Goal: Information Seeking & Learning: Learn about a topic

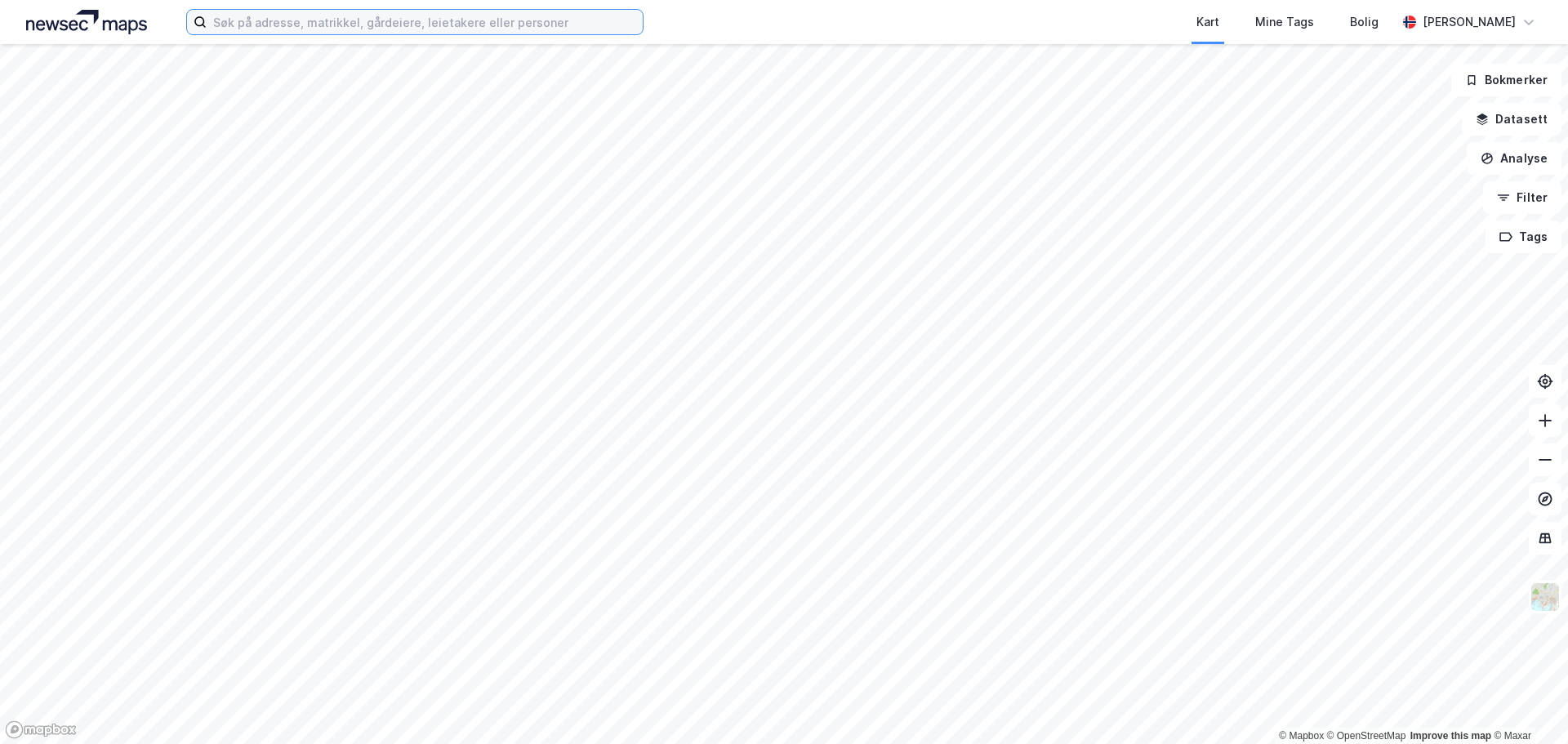
click at [260, 32] on input at bounding box center [424, 22] width 436 height 25
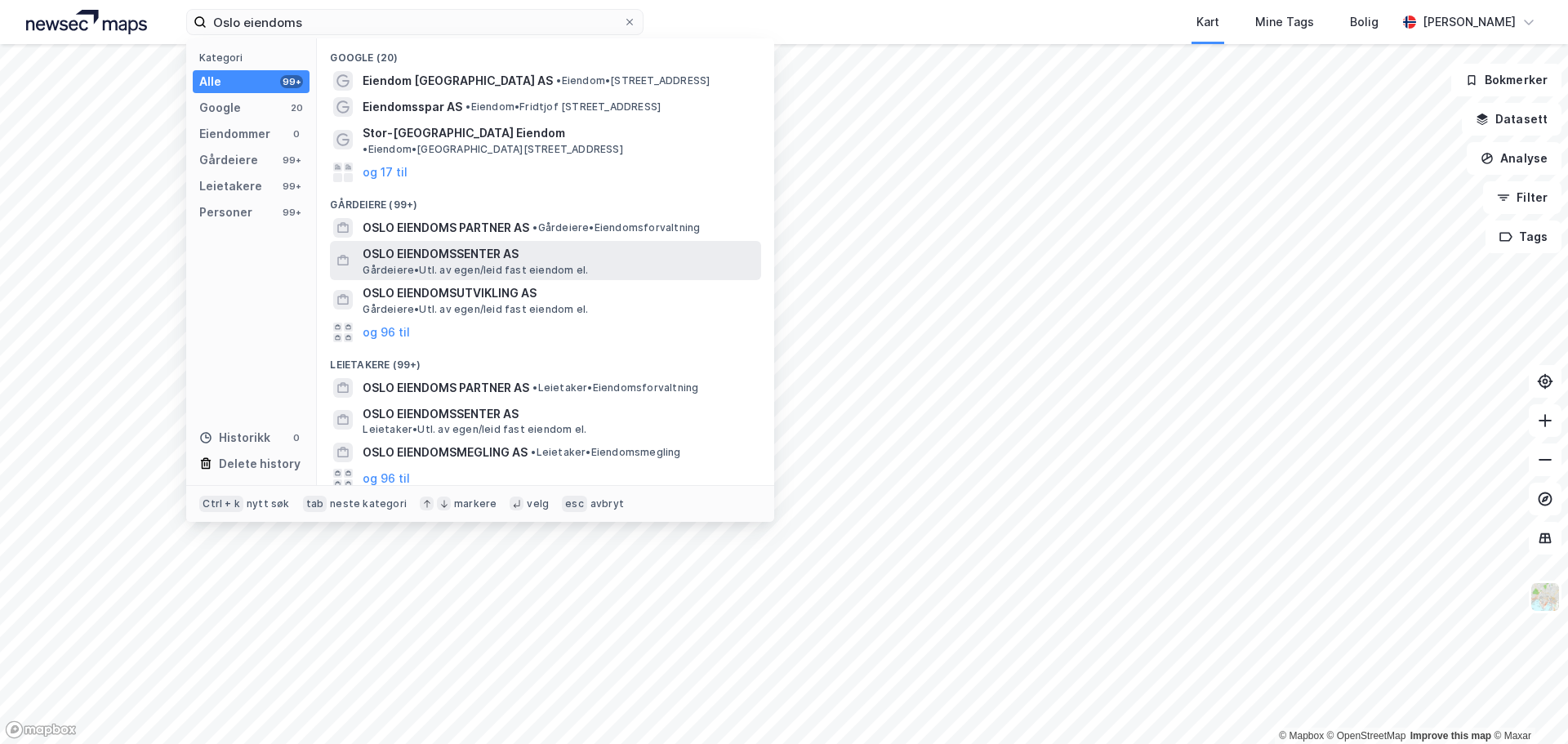
click at [364, 263] on span "Gårdeiere • Utl. av egen/leid fast eiendom el." at bounding box center [475, 270] width 225 height 13
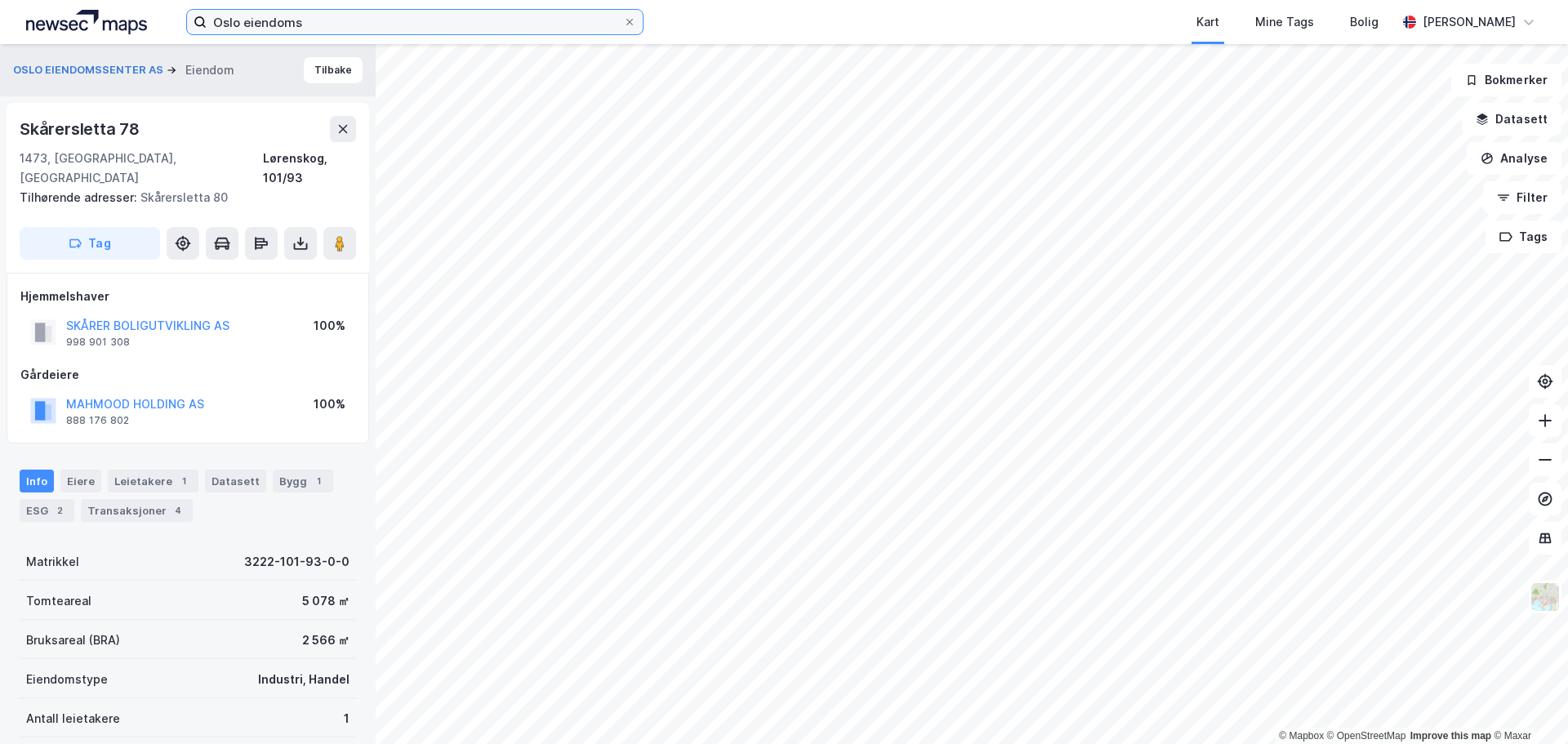
click at [325, 22] on input "Oslo eiendoms" at bounding box center [415, 22] width 416 height 25
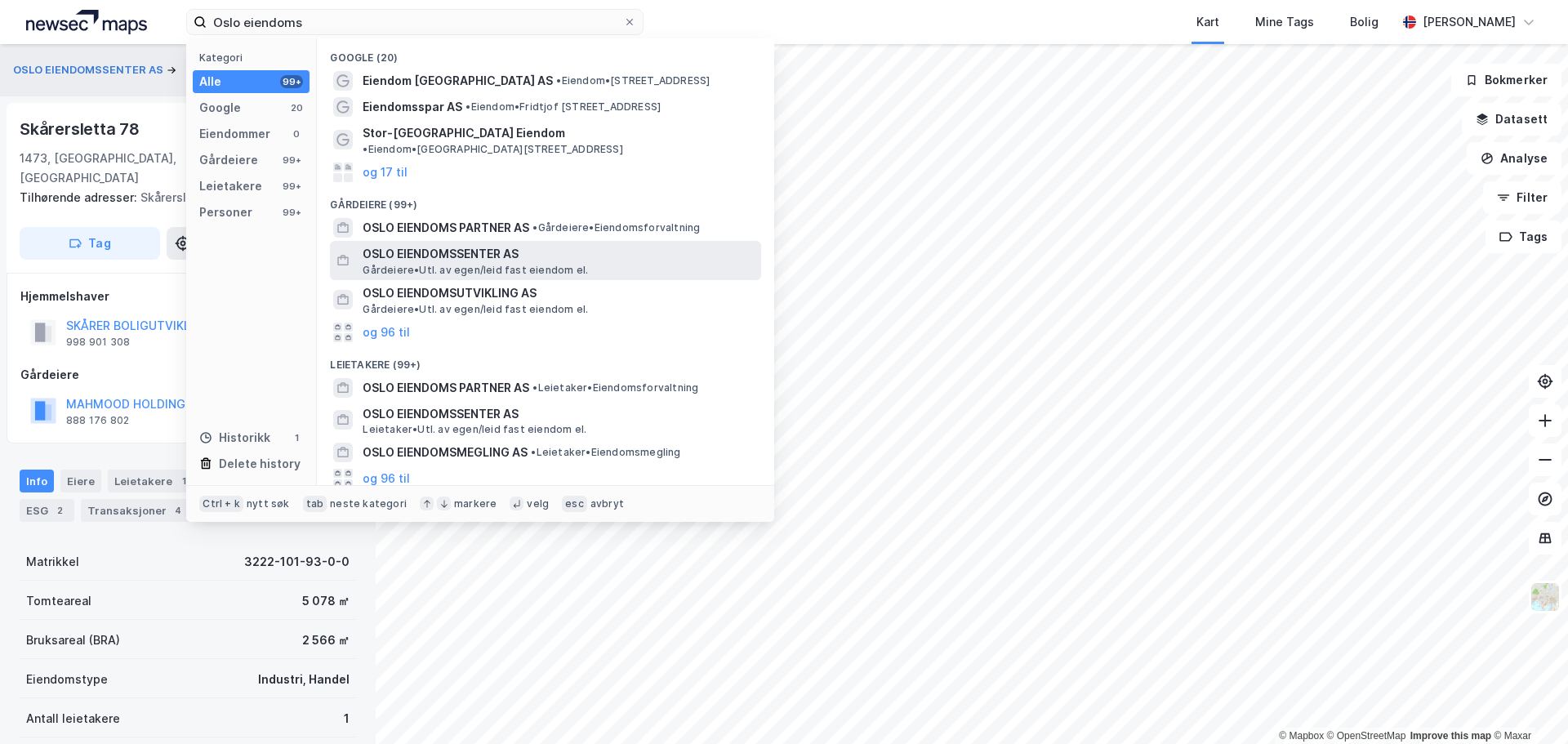
click at [480, 244] on span "OSLO EIENDOMSSENTER AS" at bounding box center [559, 254] width 392 height 19
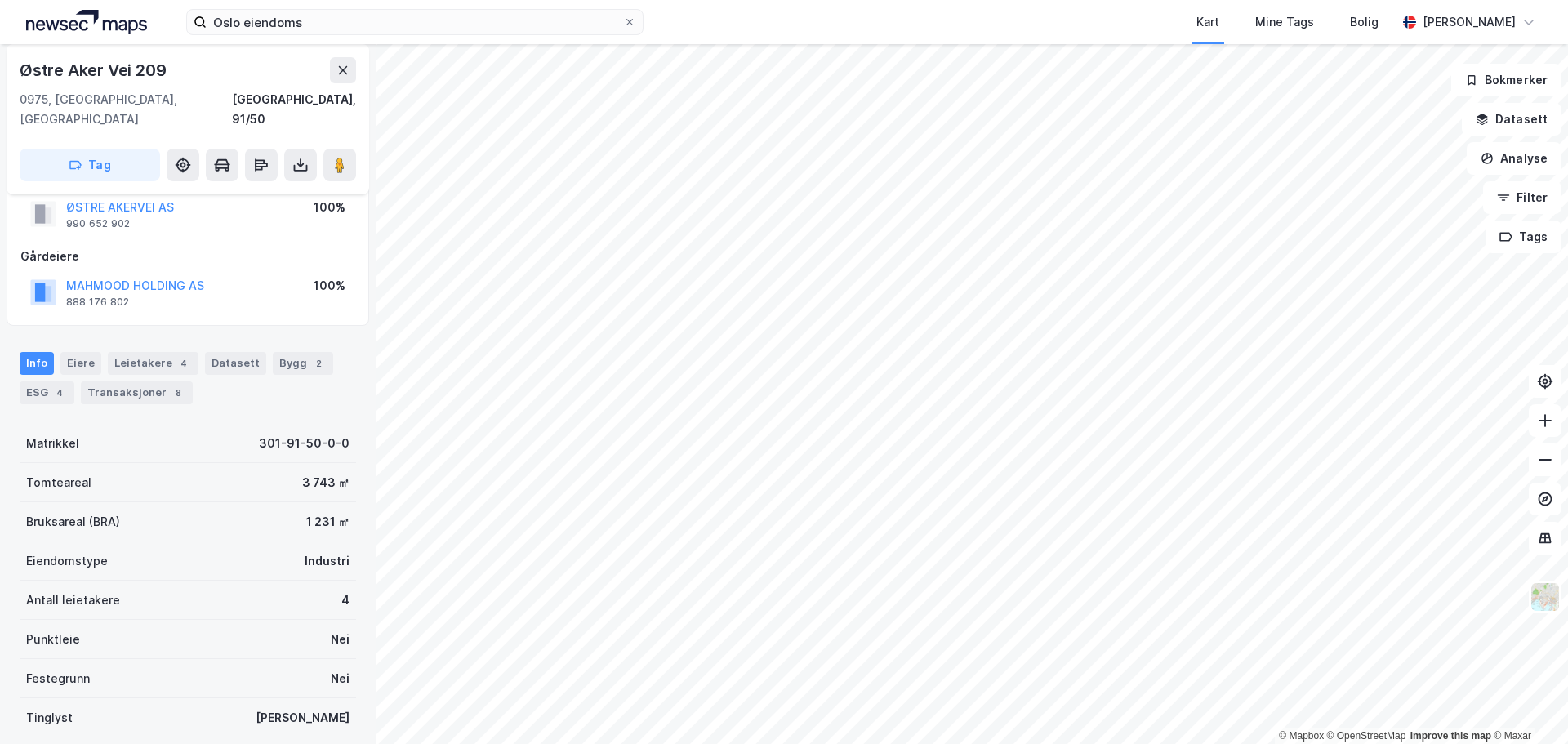
scroll to position [198, 0]
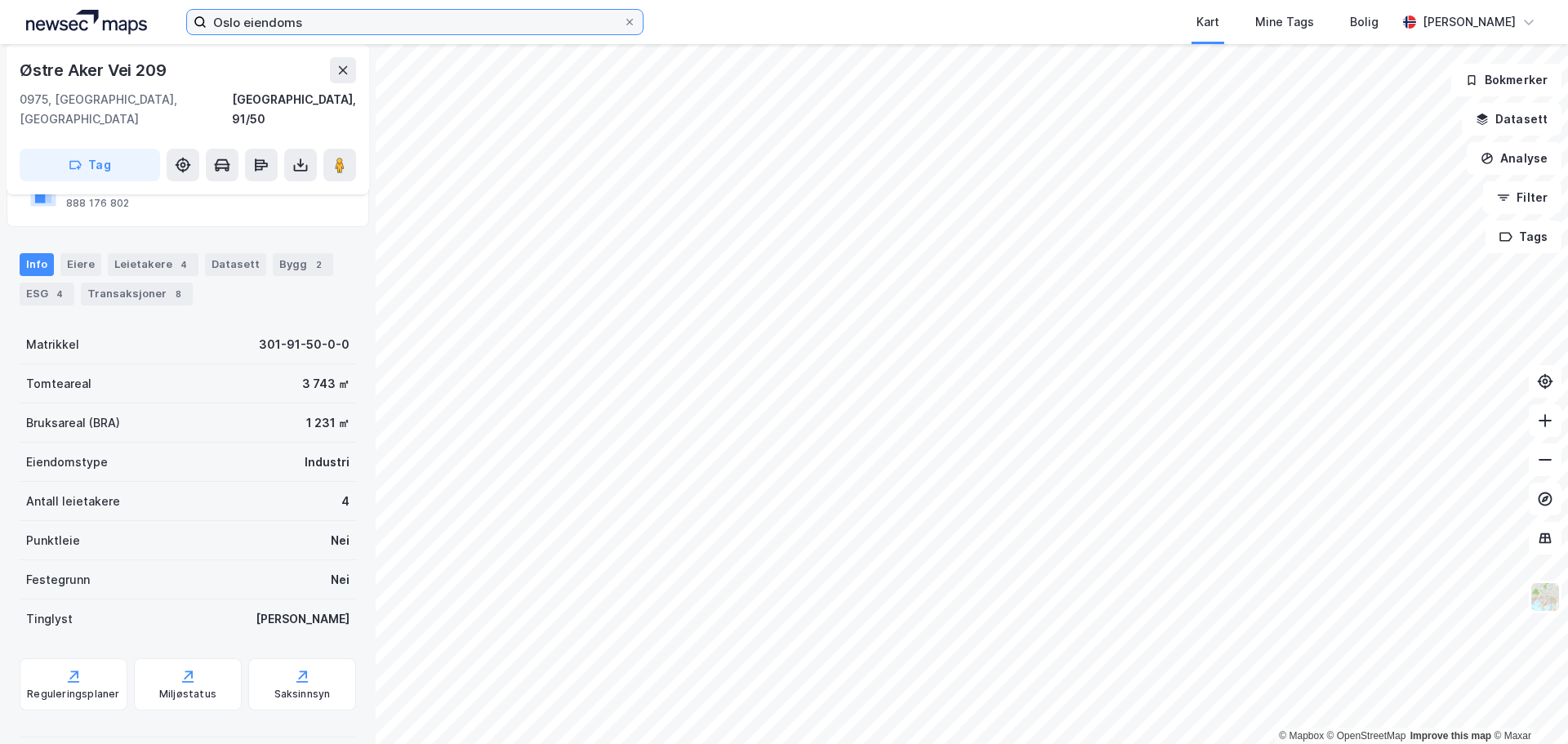
click at [326, 17] on input "Oslo eiendoms" at bounding box center [415, 22] width 416 height 25
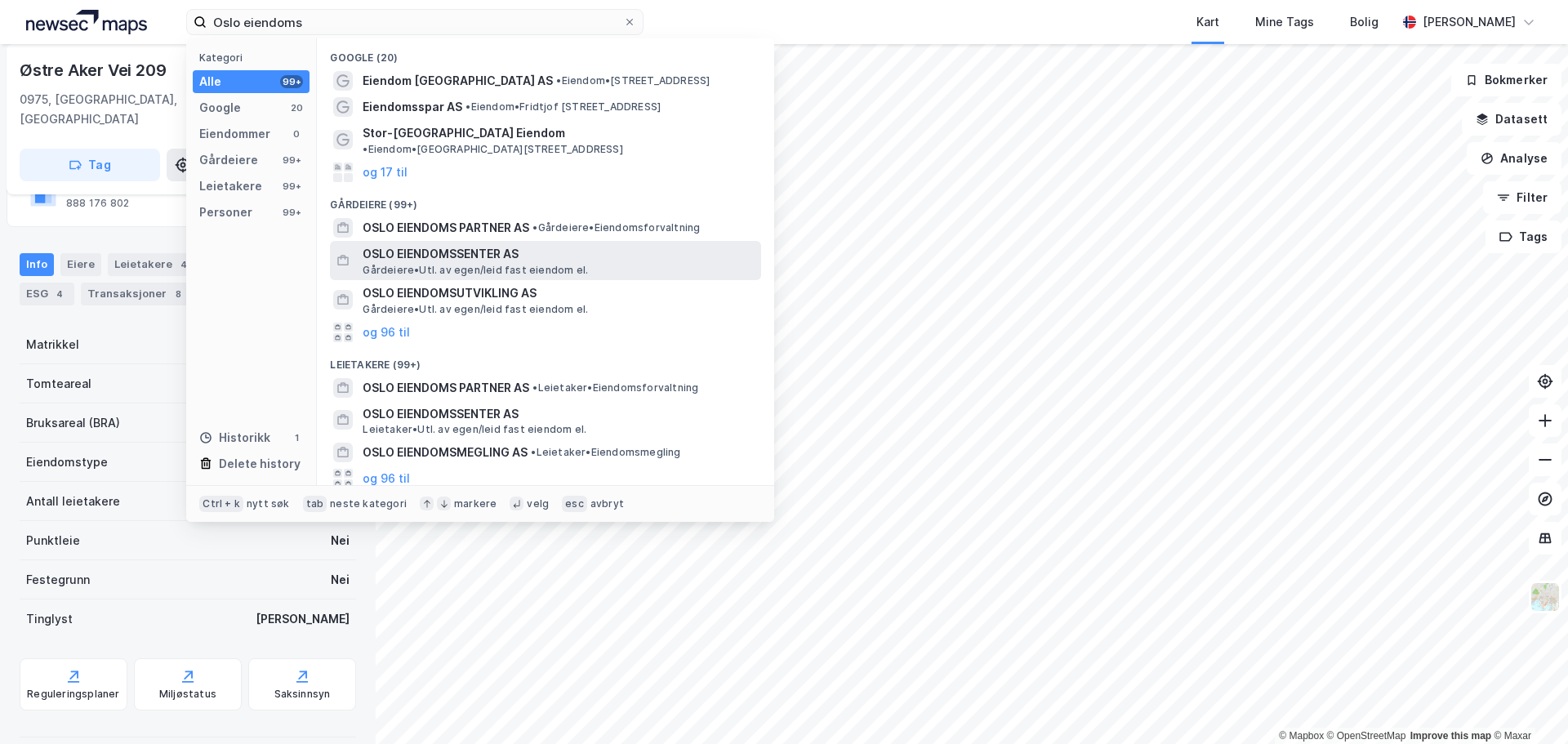
click at [500, 244] on span "OSLO EIENDOMSSENTER AS" at bounding box center [559, 254] width 392 height 19
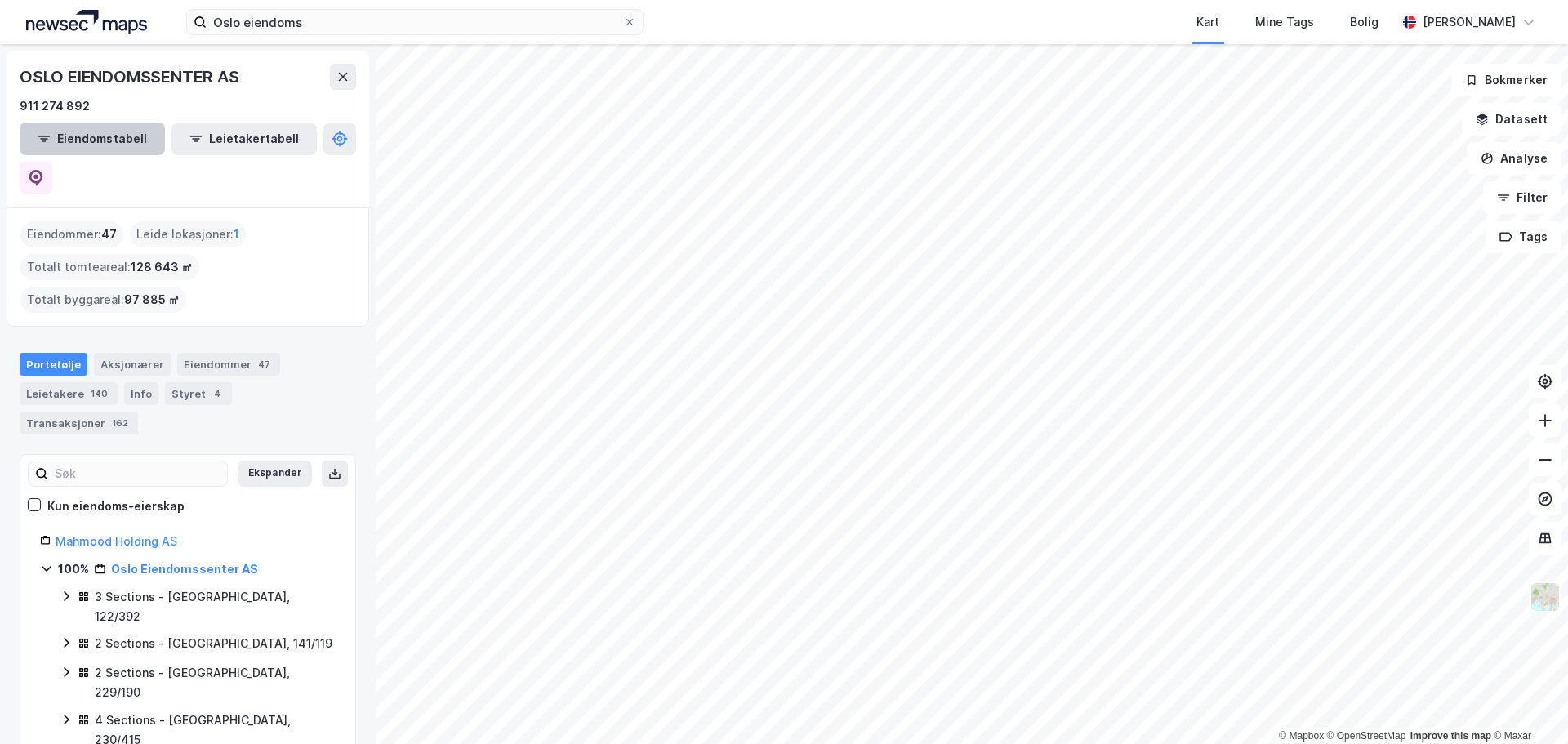
click at [87, 141] on button "Eiendomstabell" at bounding box center [92, 139] width 145 height 33
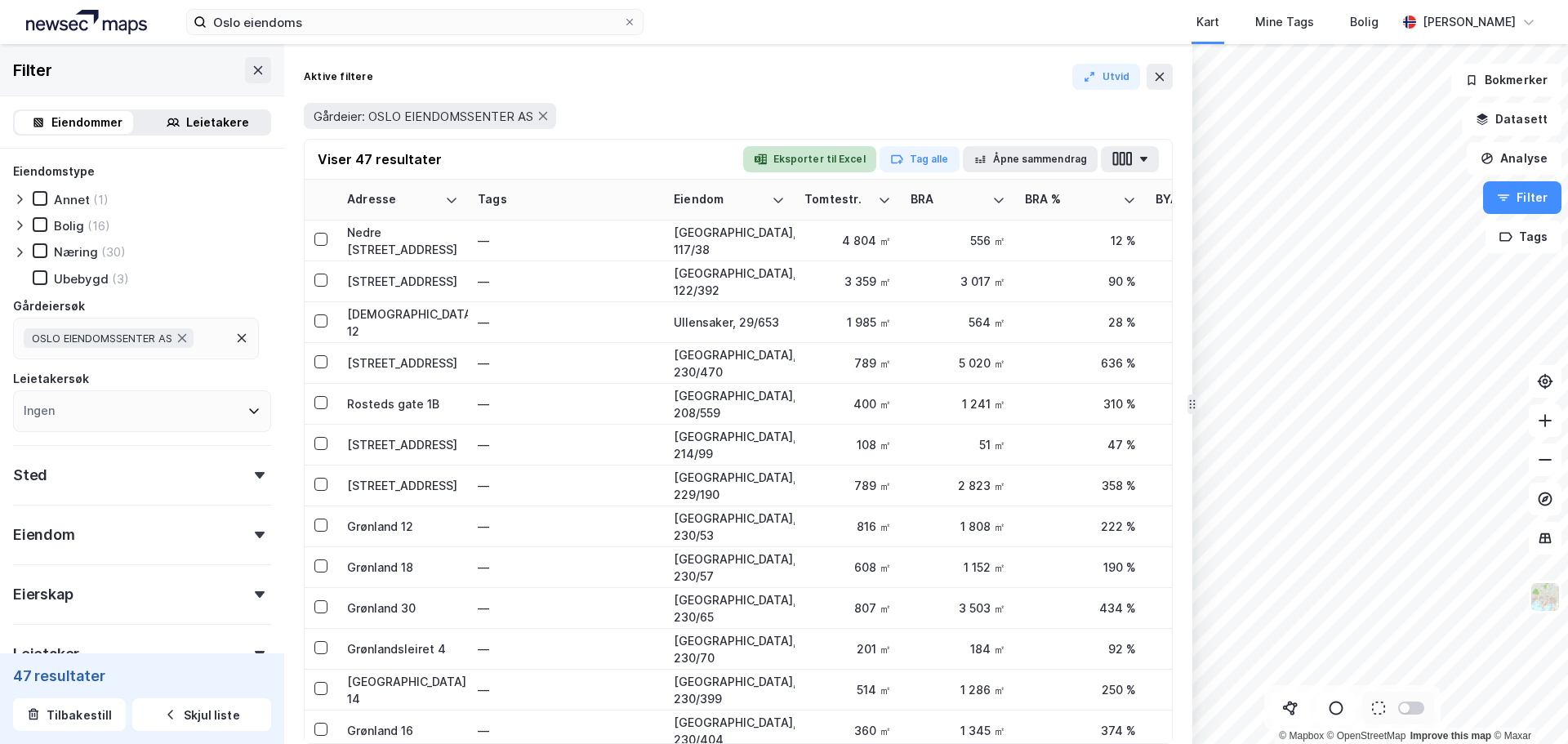
click at [837, 157] on button "Eksporter til Excel" at bounding box center [810, 159] width 133 height 27
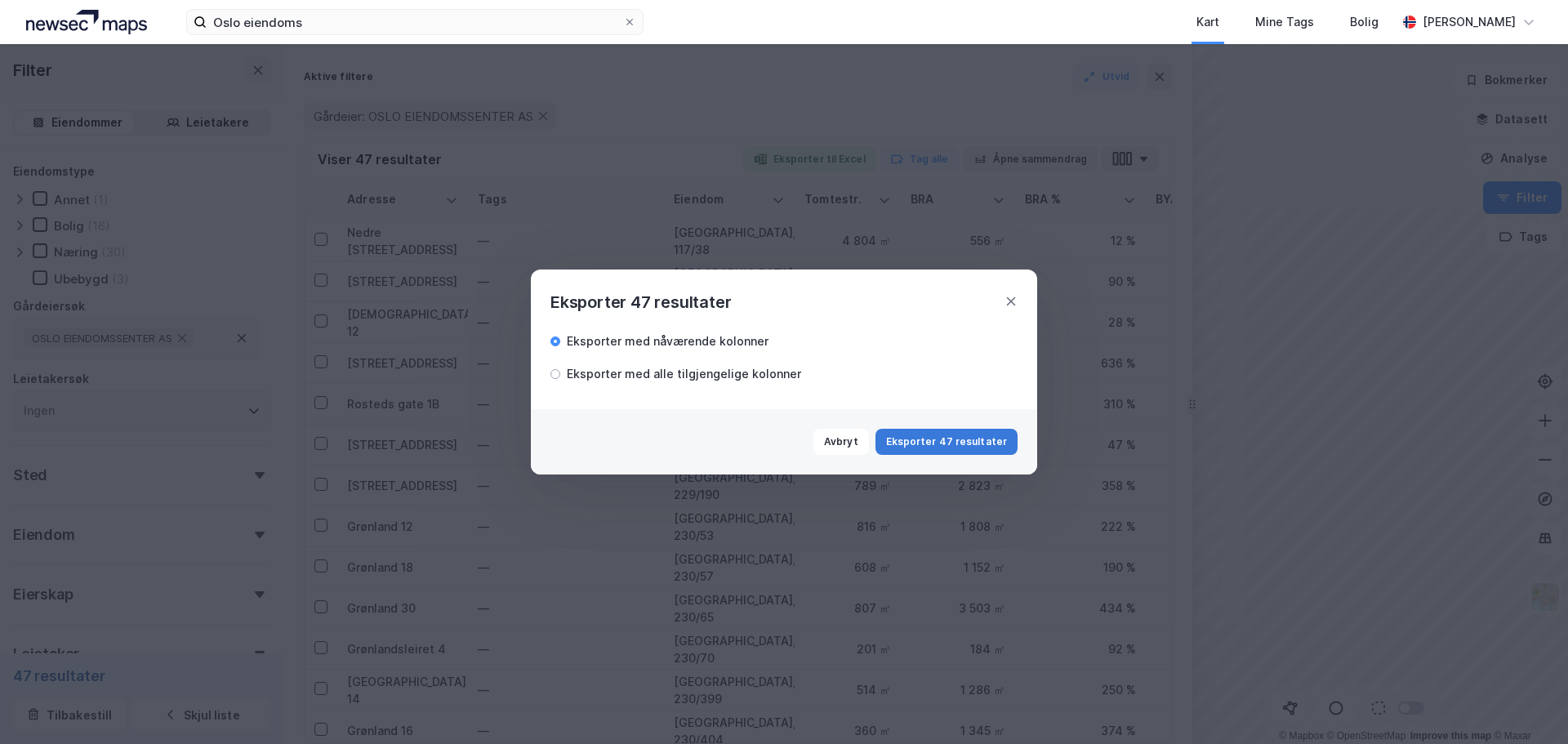
click at [915, 438] on button "Eksporter 47 resultater" at bounding box center [947, 442] width 142 height 27
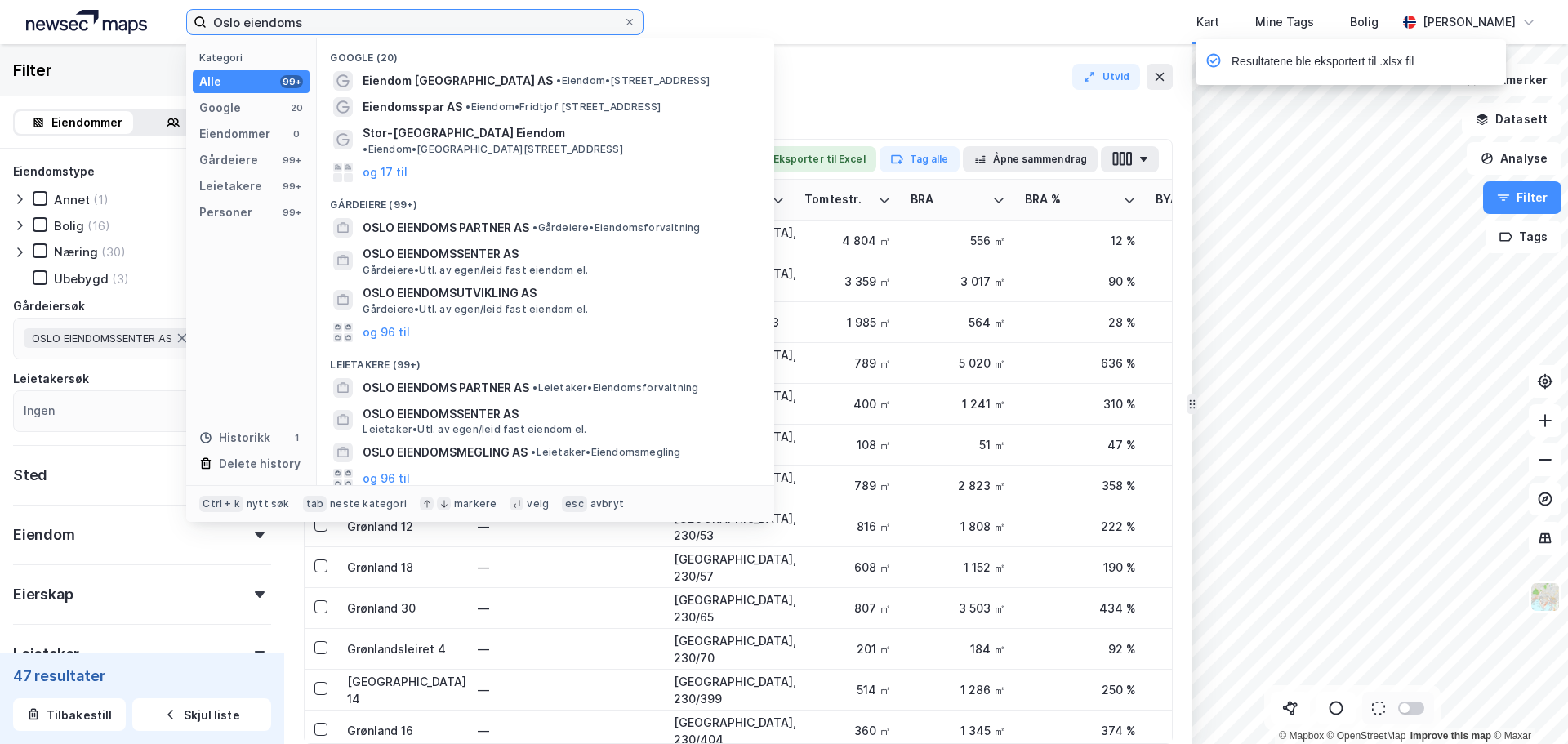
click at [432, 15] on input "Oslo eiendoms" at bounding box center [415, 22] width 416 height 25
drag, startPoint x: 431, startPoint y: 24, endPoint x: 100, endPoint y: 1, distance: 331.8
click at [100, 1] on div "Oslo eiendoms Kategori Alle 99+ Google 20 Eiendommer 0 Gårdeiere 99+ Leietakere…" at bounding box center [784, 22] width 1568 height 44
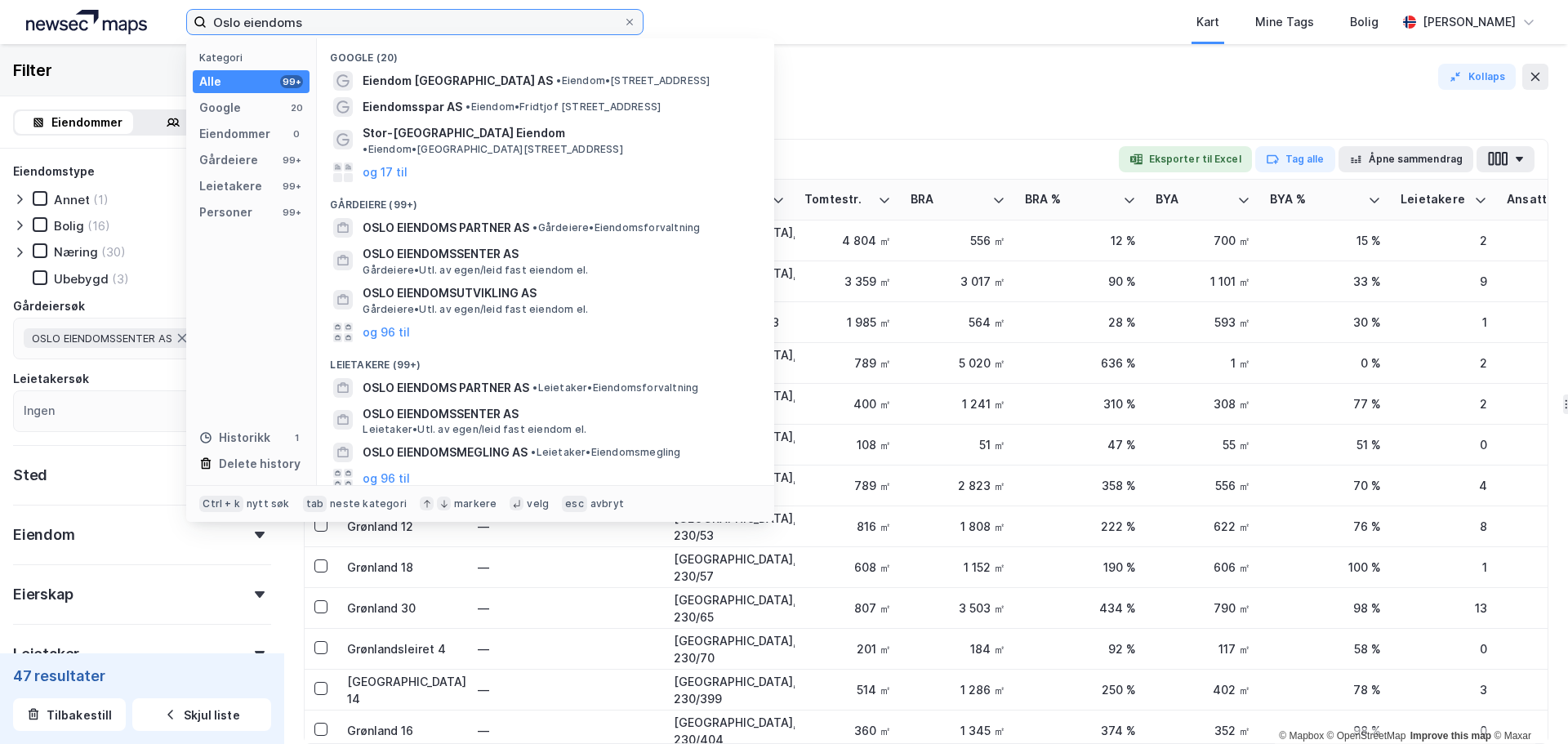
click at [443, 26] on input "Oslo eiendoms" at bounding box center [415, 22] width 416 height 25
click at [445, 26] on input "Oslo eiendoms" at bounding box center [415, 22] width 416 height 25
click at [446, 25] on input "Oslo eiendoms" at bounding box center [415, 22] width 416 height 25
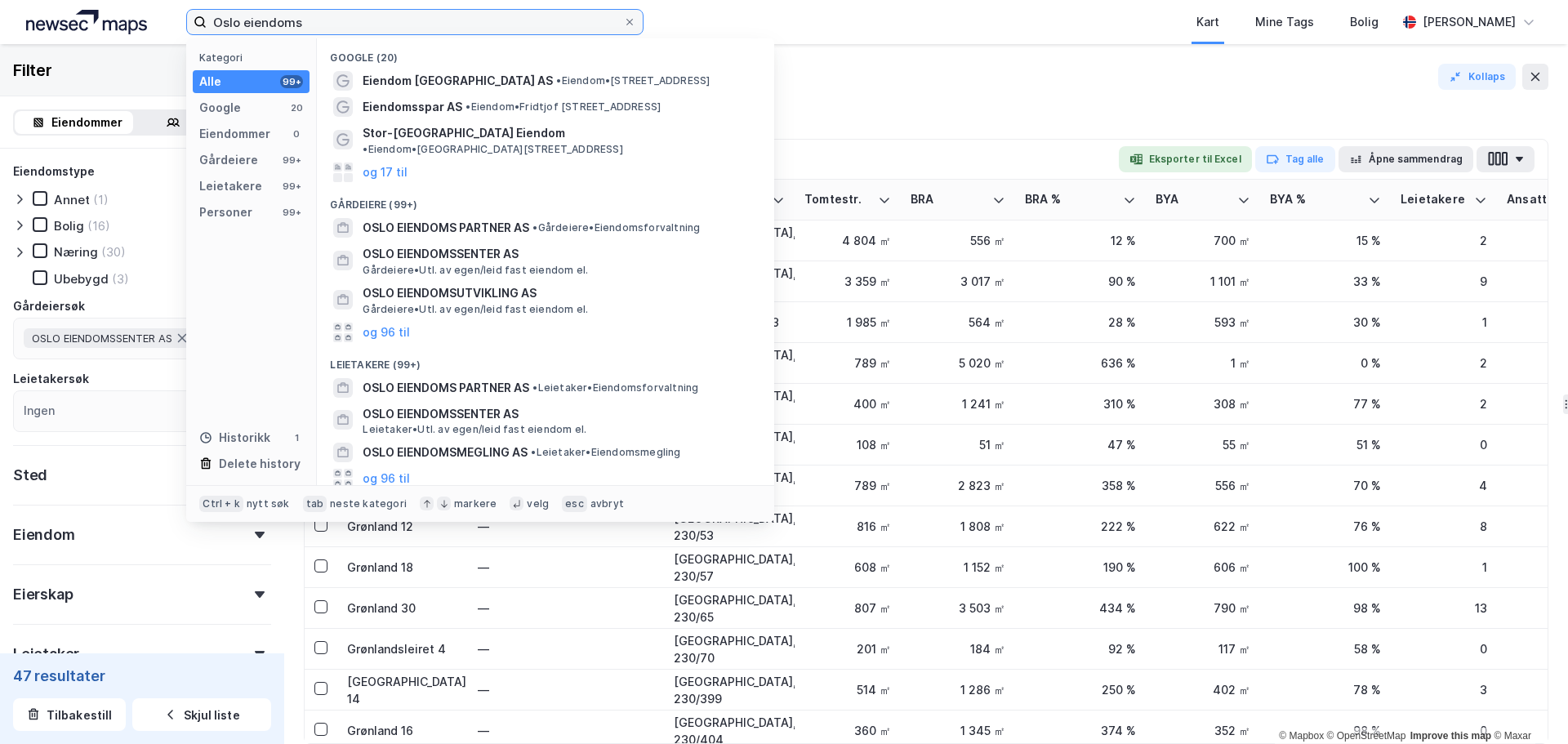
paste input "Stålfjæra 3"
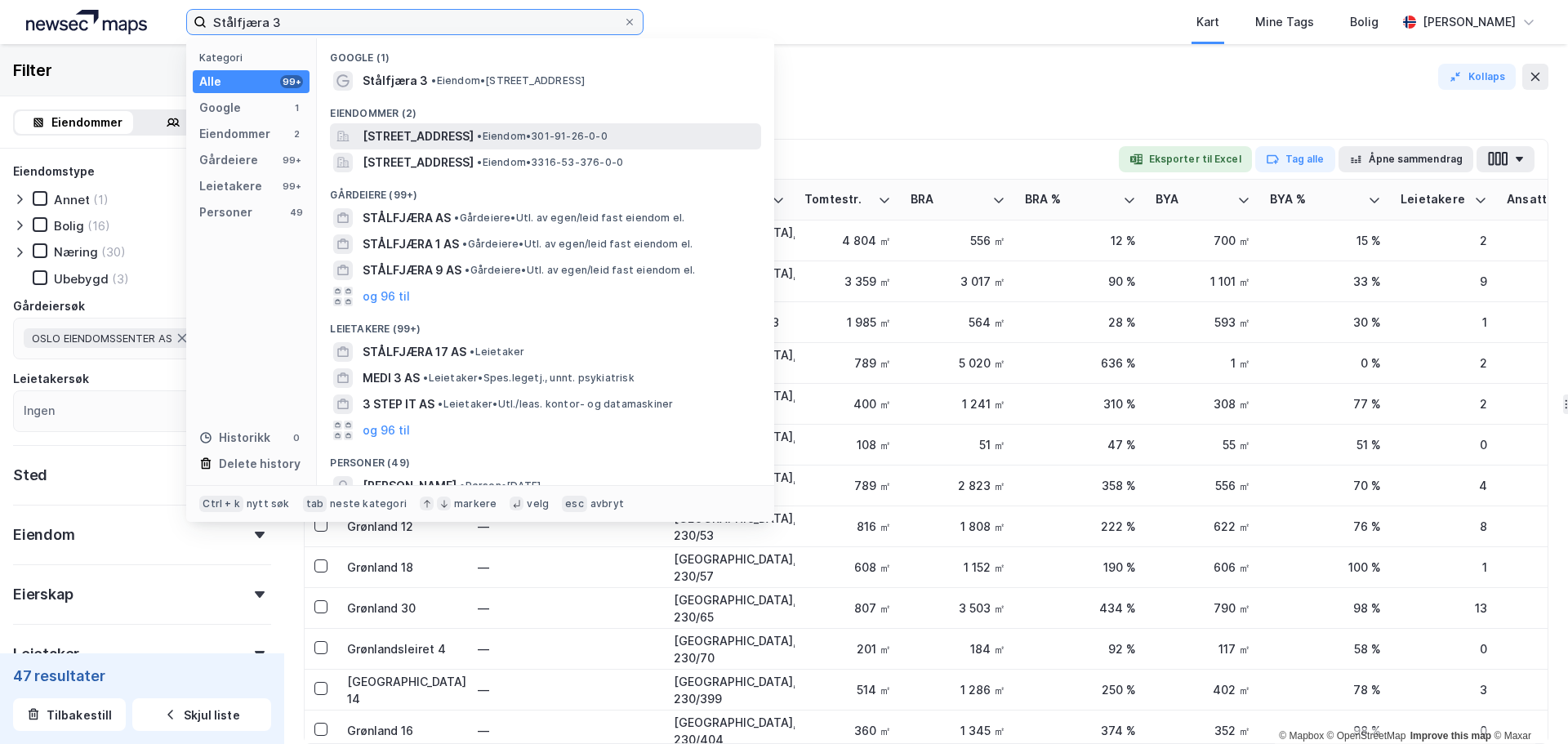
type input "Stålfjæra 3"
click at [470, 134] on span "[STREET_ADDRESS]" at bounding box center [418, 136] width 111 height 19
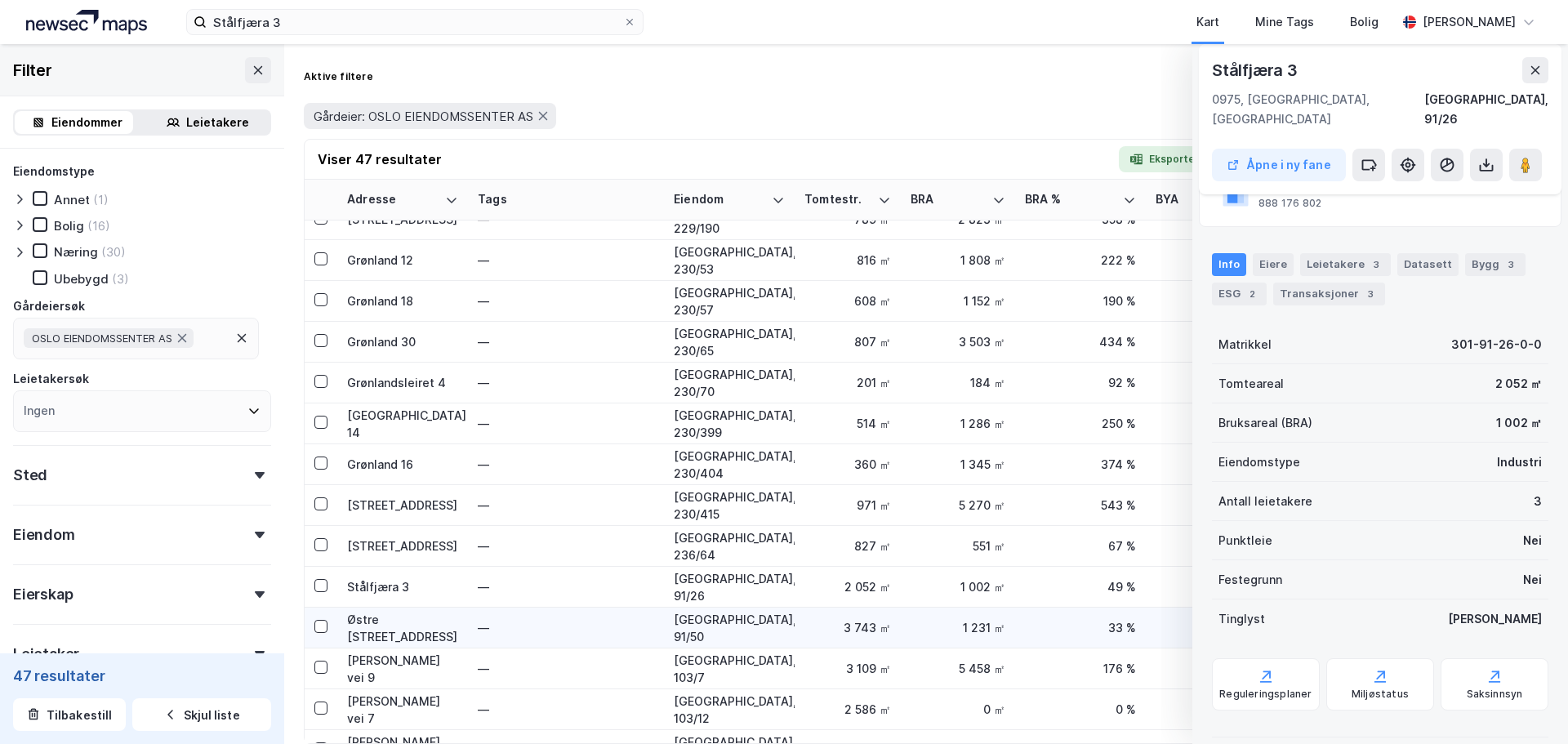
scroll to position [327, 0]
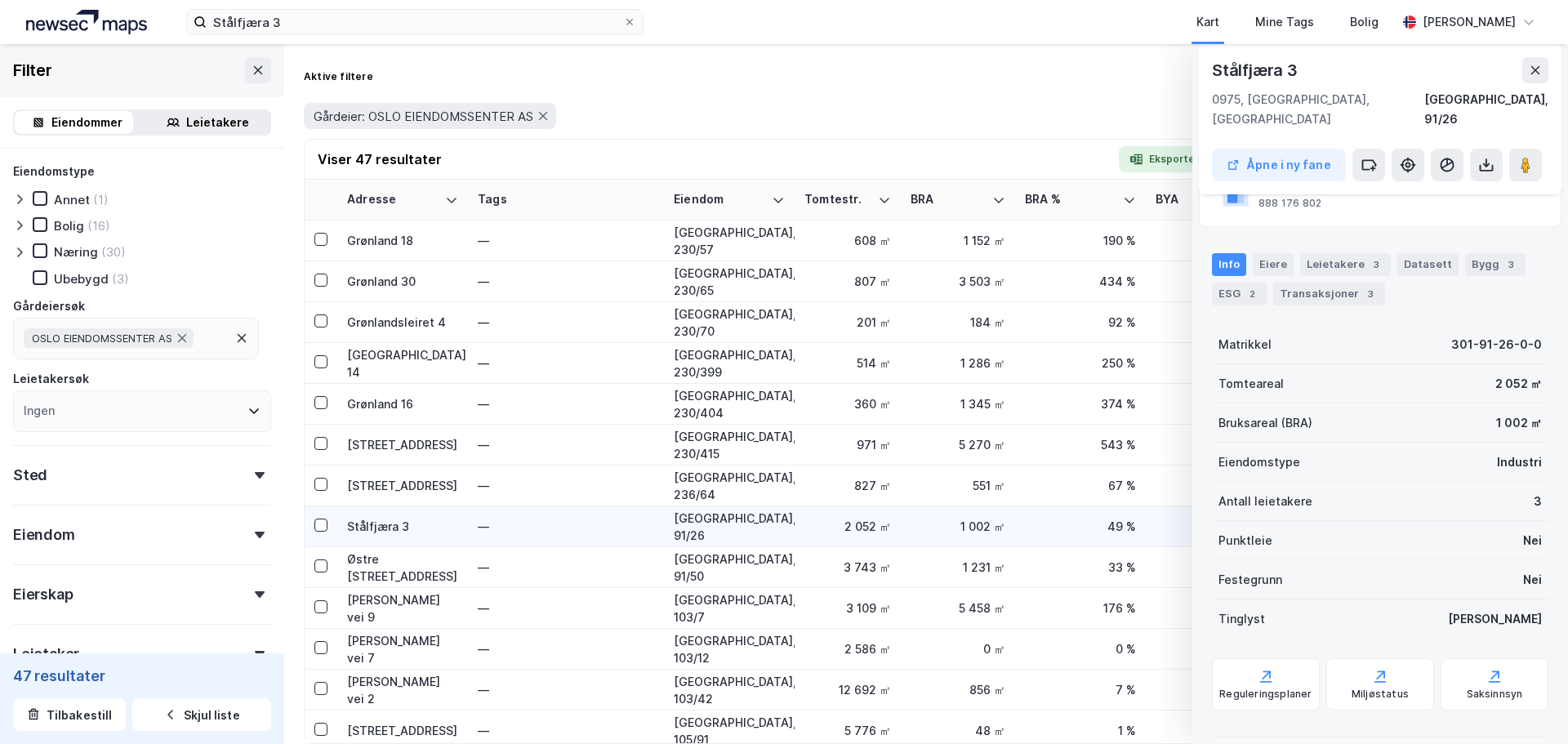
click at [392, 528] on div "Stålfjæra 3" at bounding box center [403, 526] width 111 height 17
click at [377, 522] on div "Stålfjæra 3" at bounding box center [403, 526] width 111 height 17
click at [314, 526] on td at bounding box center [321, 527] width 33 height 41
click at [327, 525] on div at bounding box center [321, 525] width 13 height 13
click at [1266, 156] on button "Åpne i ny fane" at bounding box center [1279, 164] width 134 height 33
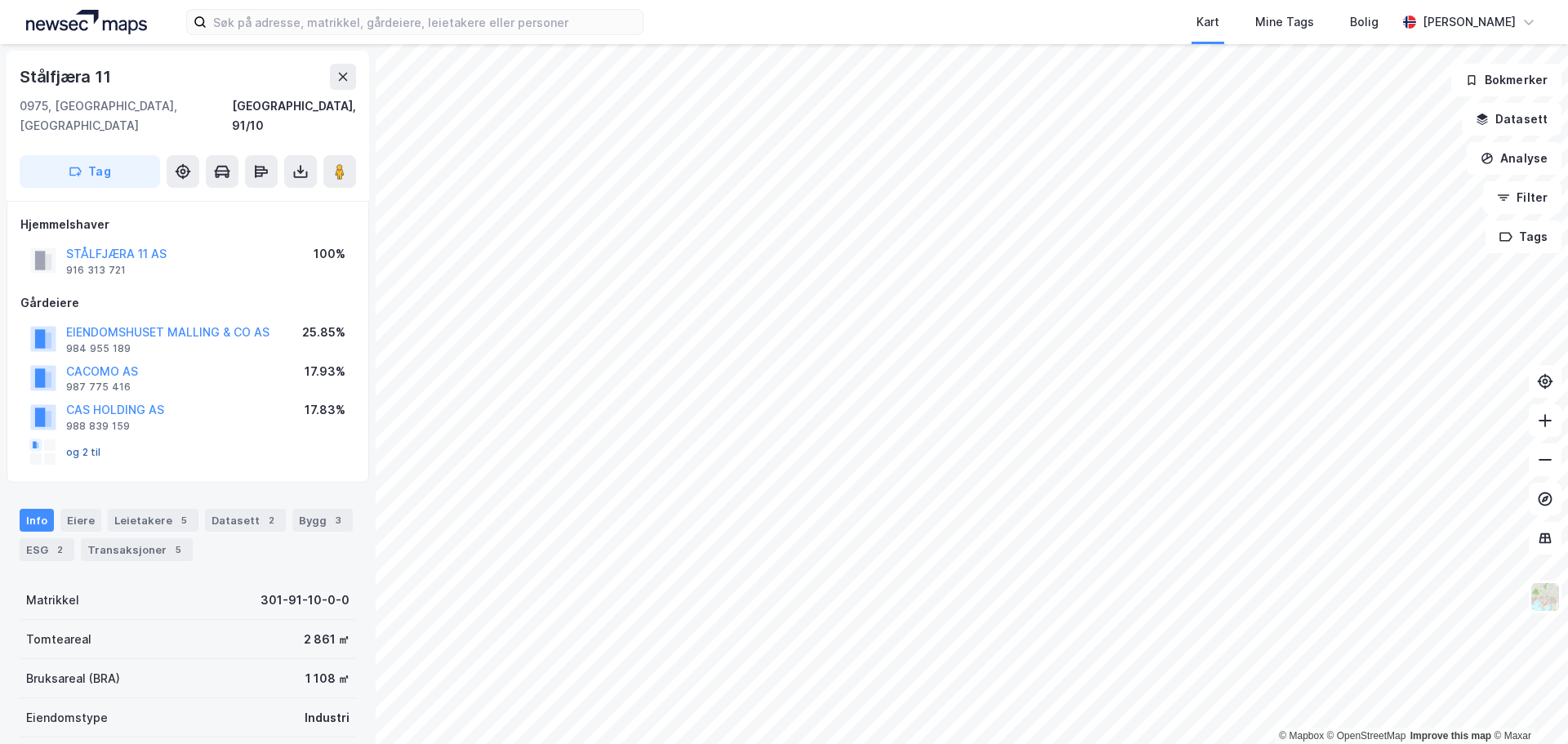
click at [0, 0] on button "og 2 til" at bounding box center [0, 0] width 0 height 0
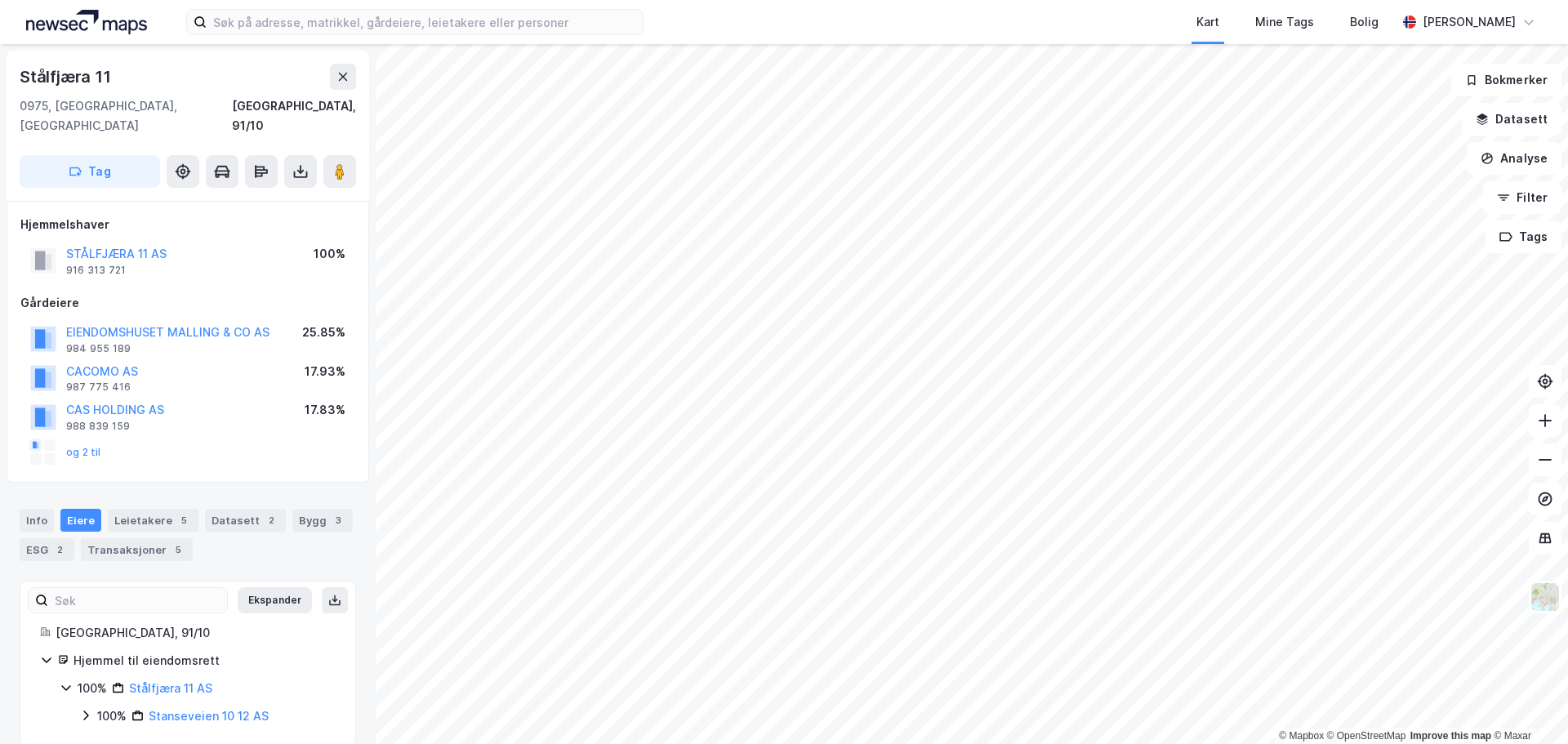
scroll to position [3, 0]
click at [0, 0] on button "og 2 til" at bounding box center [0, 0] width 0 height 0
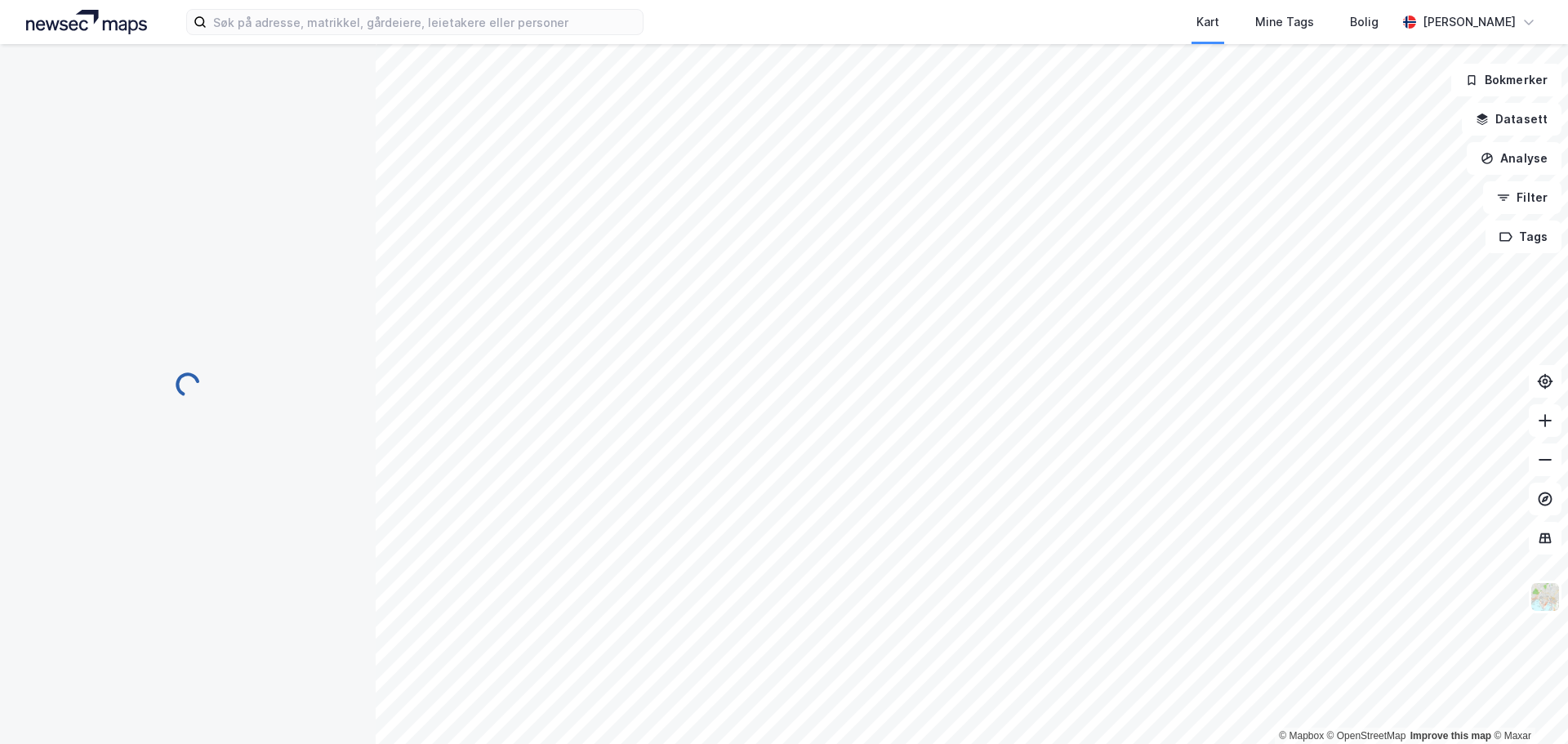
scroll to position [3, 0]
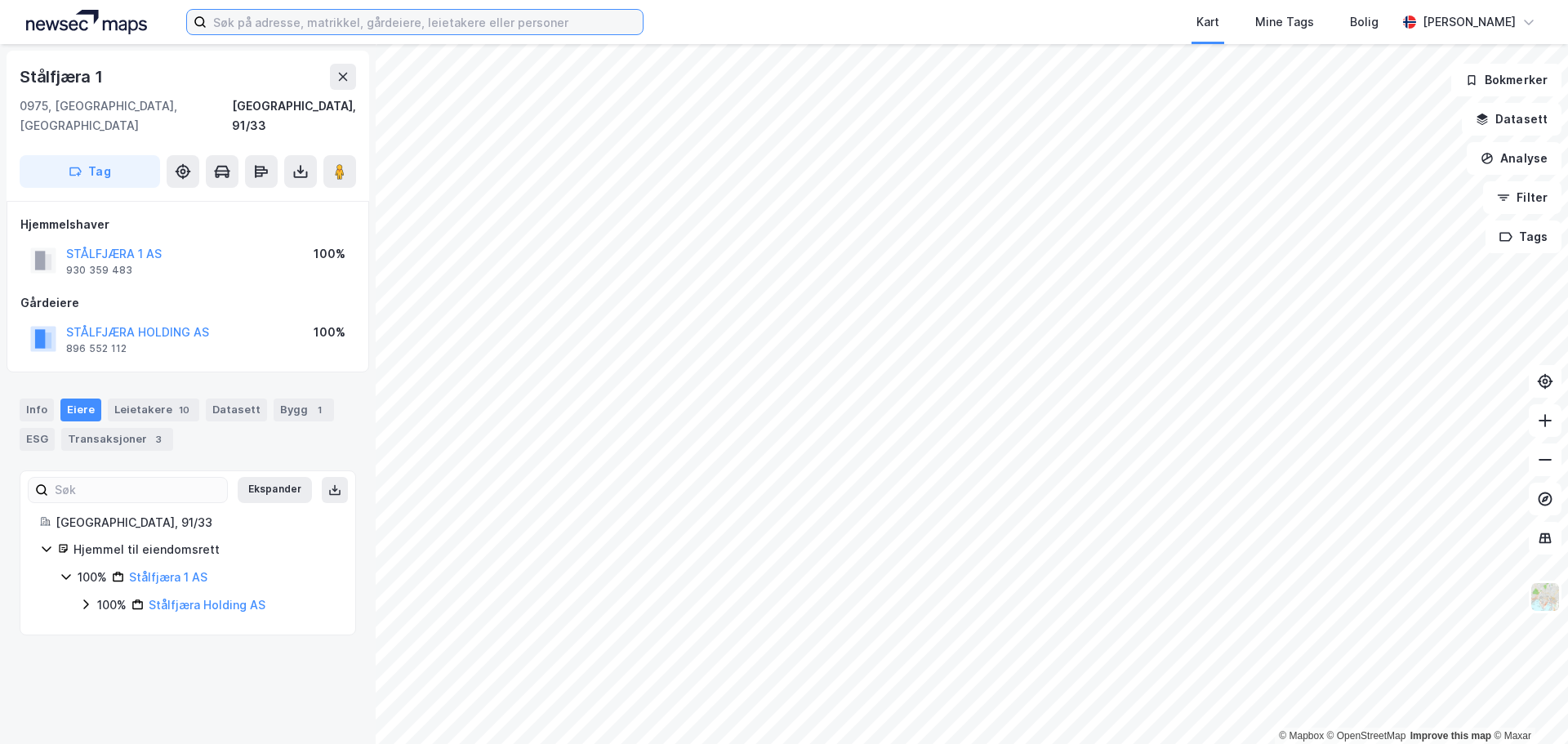
click at [370, 11] on input at bounding box center [424, 22] width 436 height 25
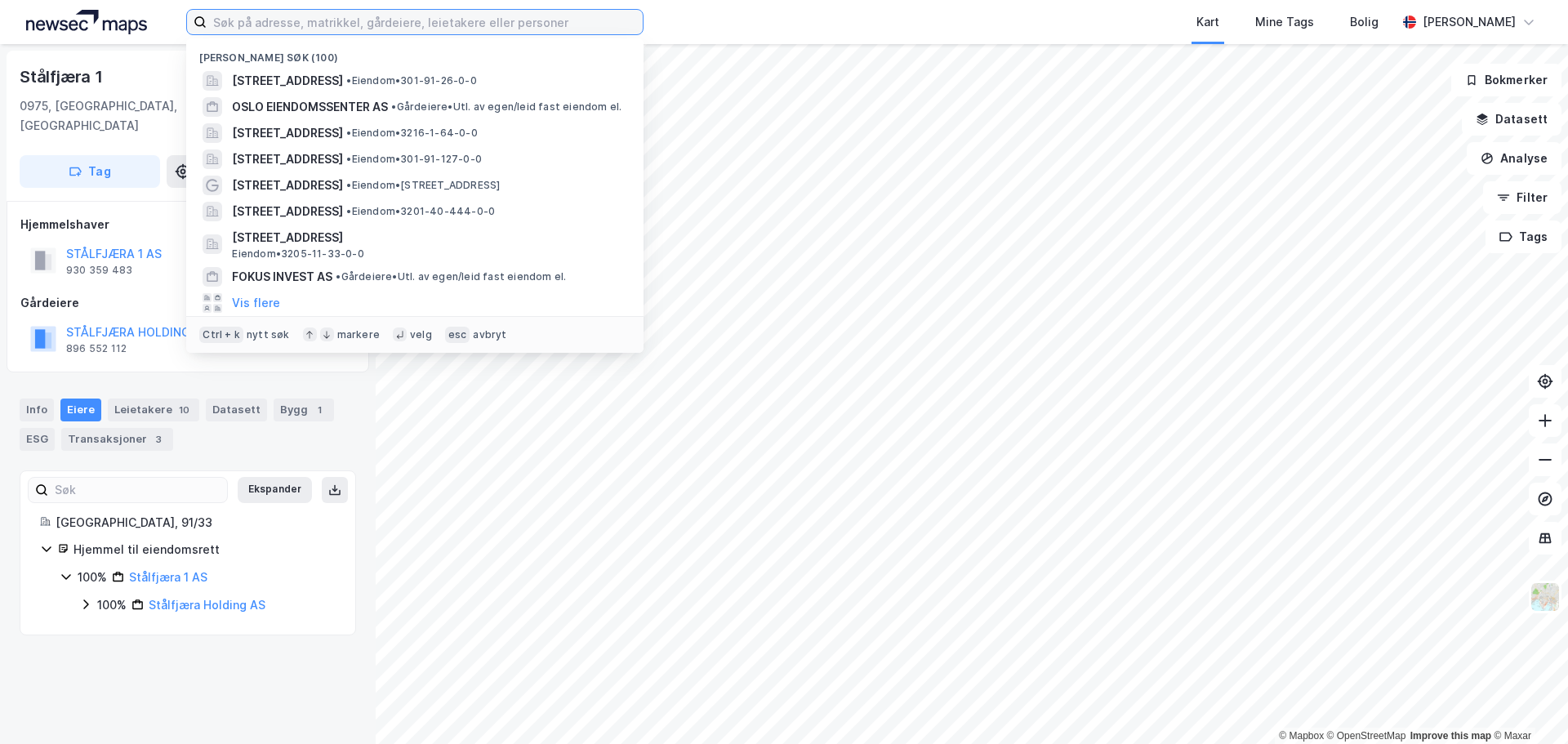
click at [363, 24] on input at bounding box center [424, 22] width 436 height 25
paste input "[STREET_ADDRESS]"
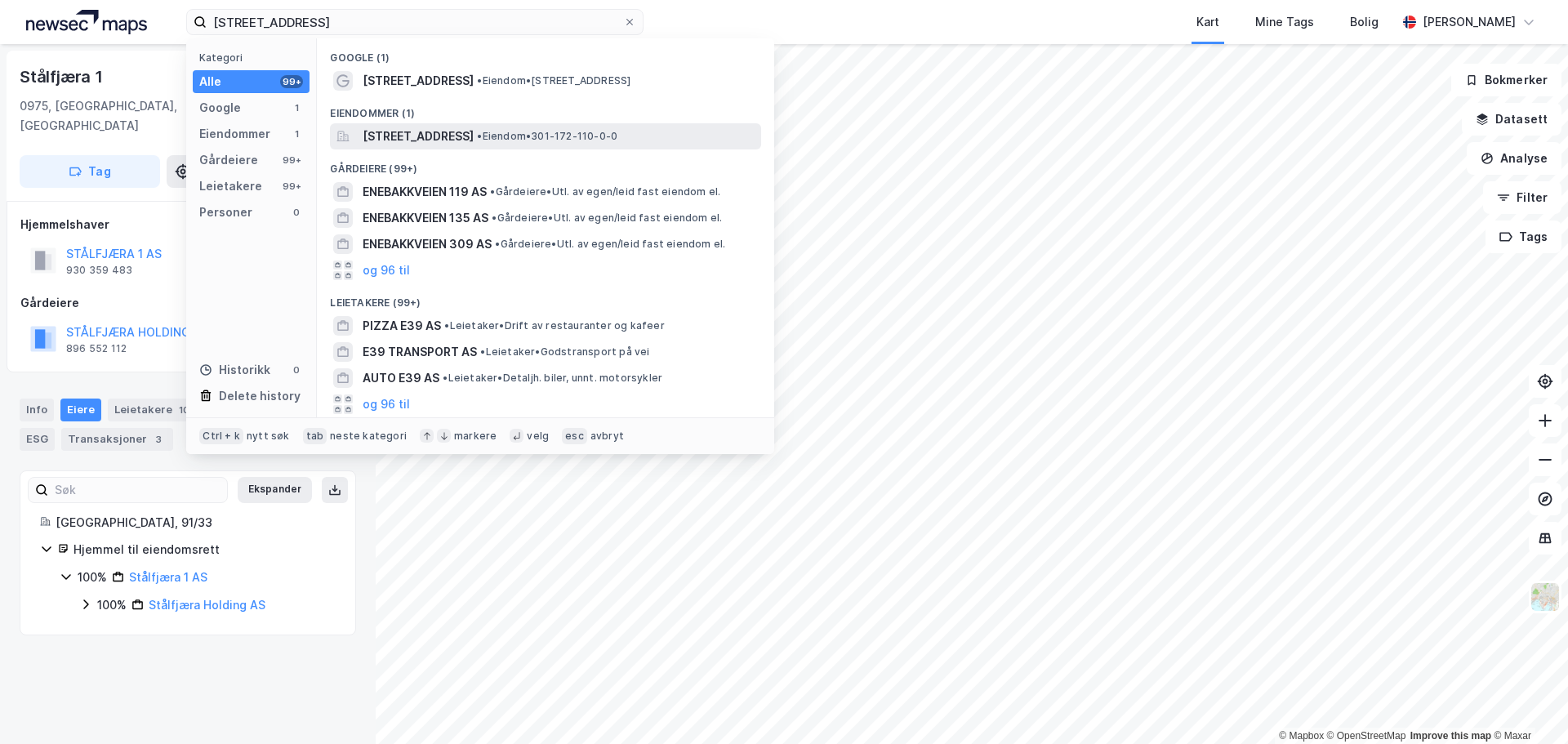
click at [445, 136] on span "[STREET_ADDRESS]" at bounding box center [418, 136] width 111 height 19
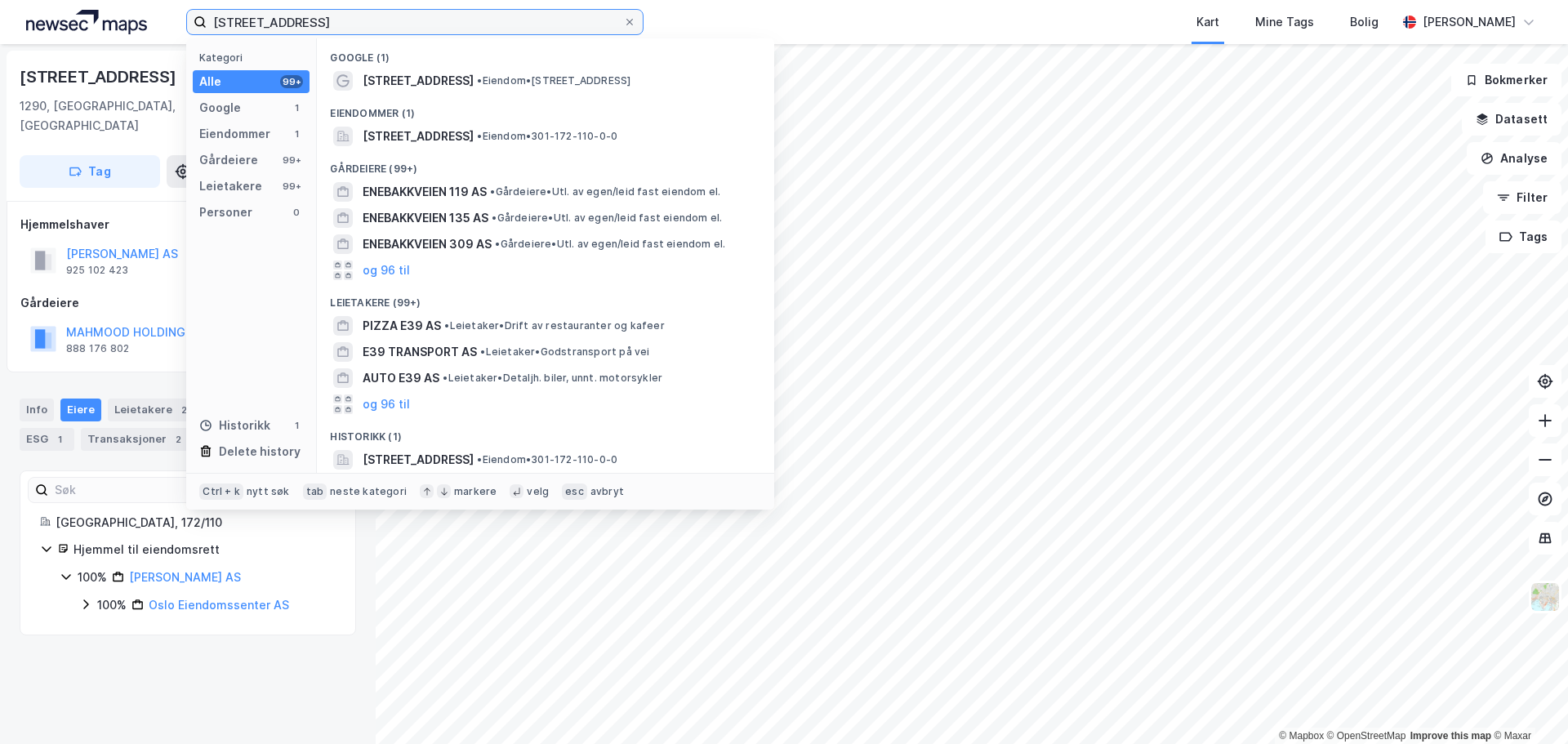
drag, startPoint x: 360, startPoint y: 26, endPoint x: 18, endPoint y: 31, distance: 342.0
click at [18, 31] on div "Enebakkveien 439 Kategori Alle 99+ Google 1 Eiendommer 1 Gårdeiere 99+ Leietake…" at bounding box center [784, 22] width 1568 height 44
paste input "[STREET_ADDRESS]"
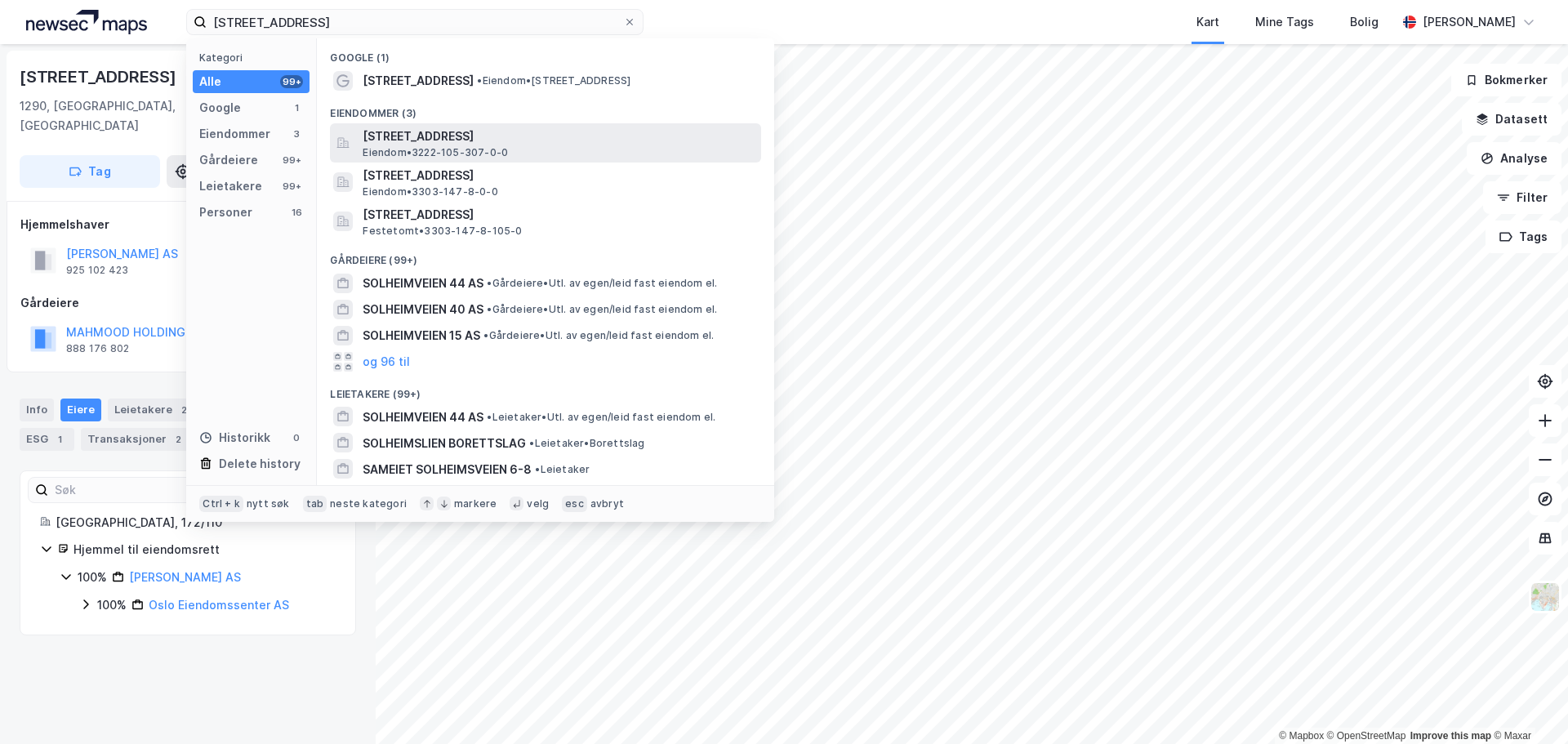
click at [453, 139] on span "[STREET_ADDRESS]" at bounding box center [559, 136] width 392 height 19
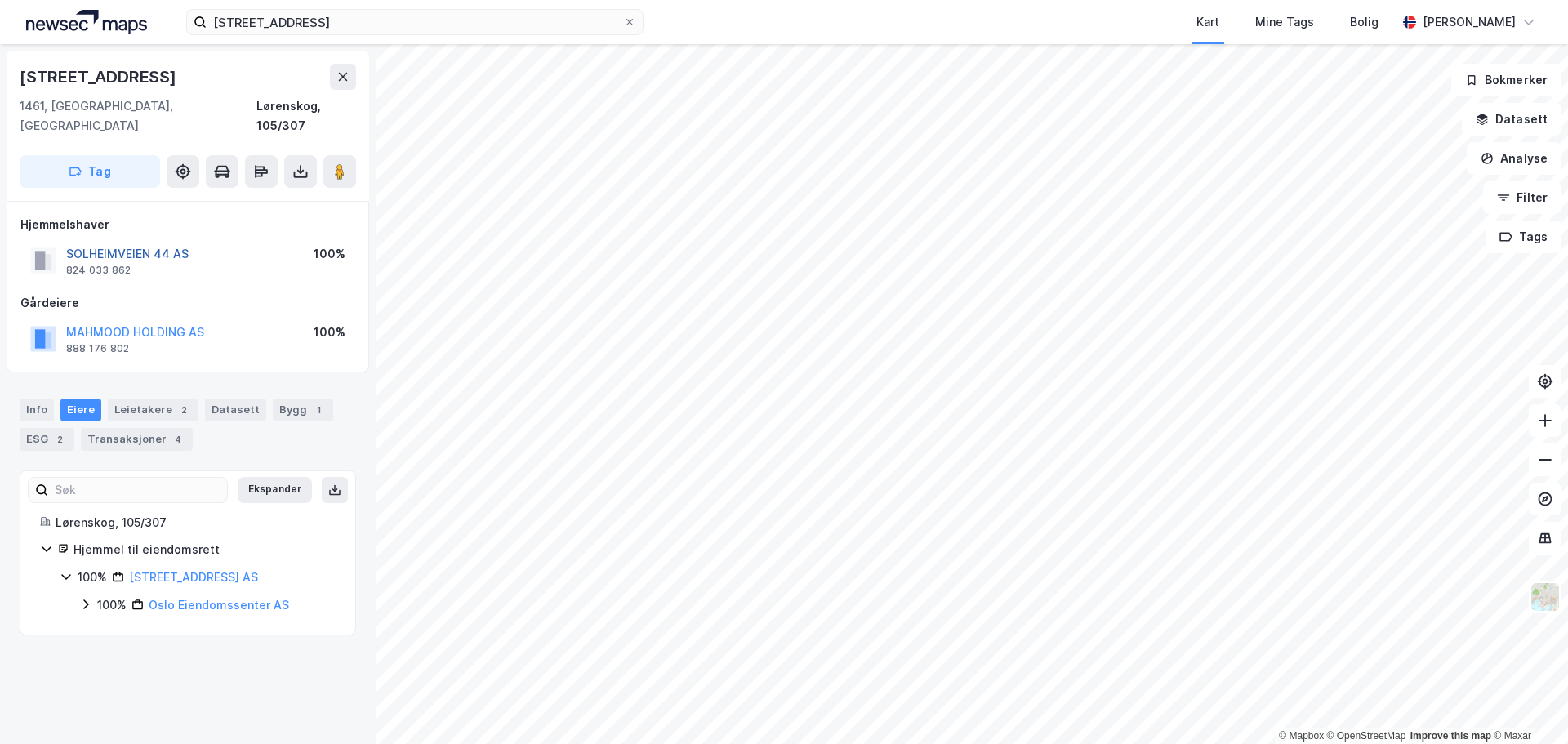
click at [0, 0] on button "SOLHEIMVEIEN 44 AS" at bounding box center [0, 0] width 0 height 0
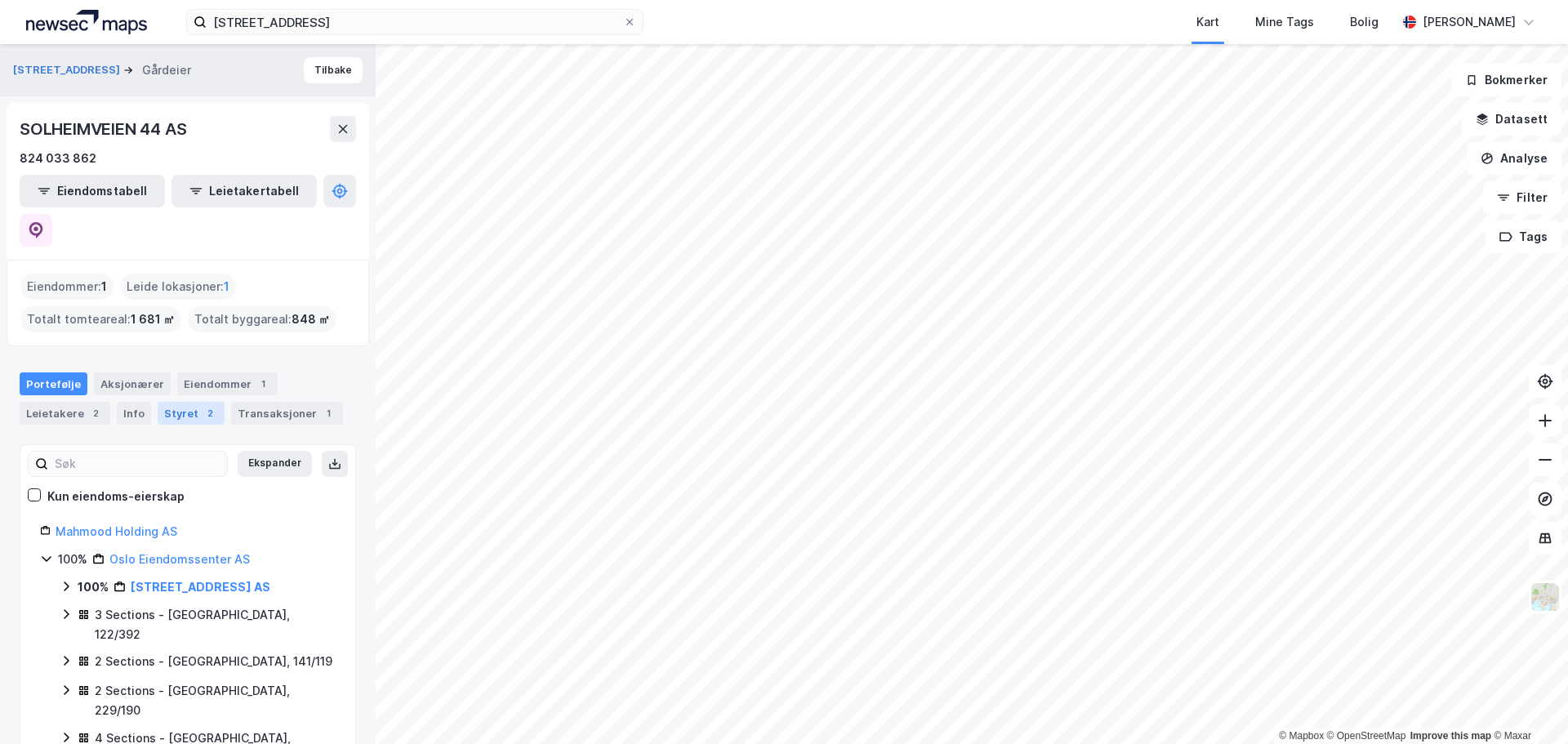
click at [186, 402] on div "Styret 2" at bounding box center [191, 414] width 67 height 23
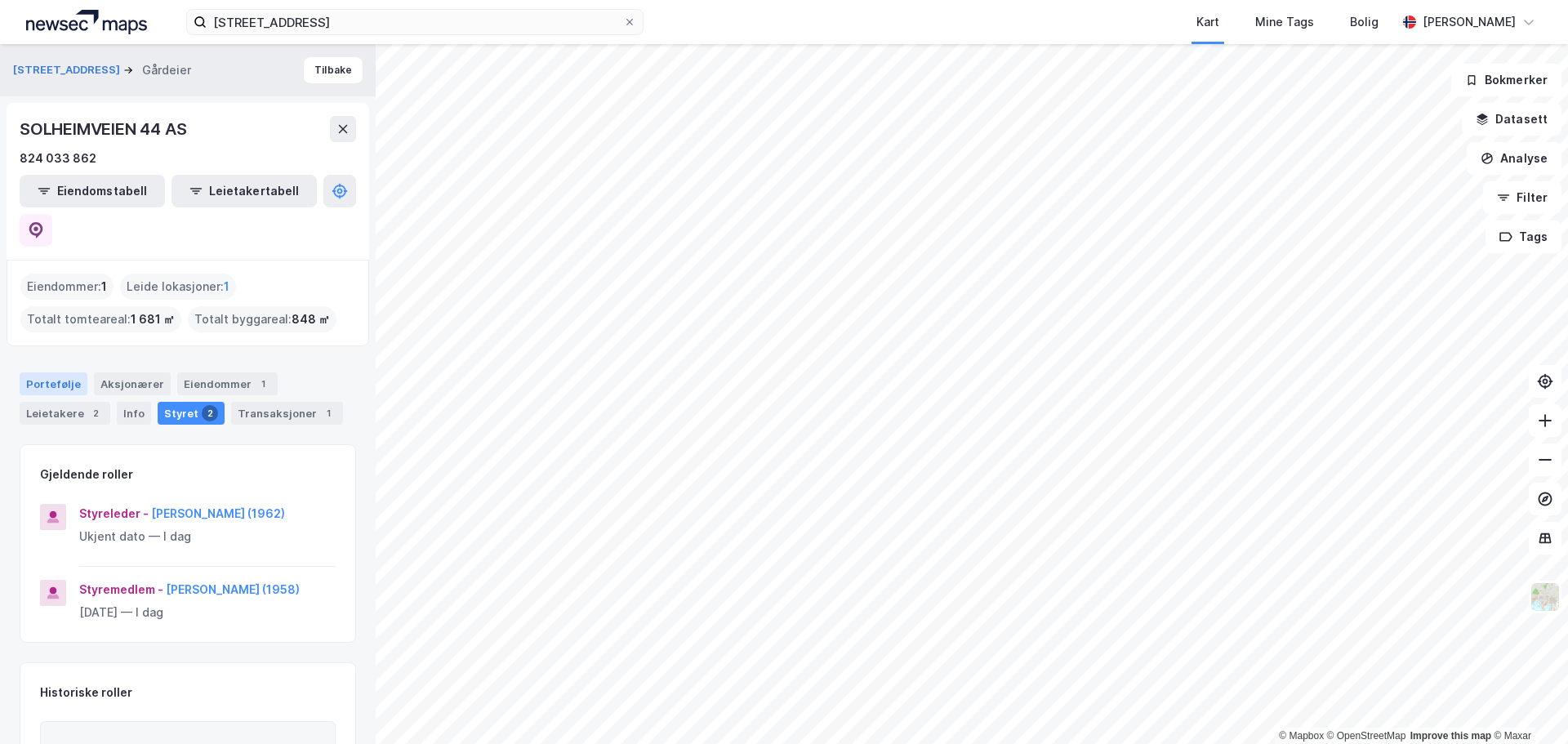
click at [61, 372] on div "Portefølje" at bounding box center [53, 383] width 68 height 23
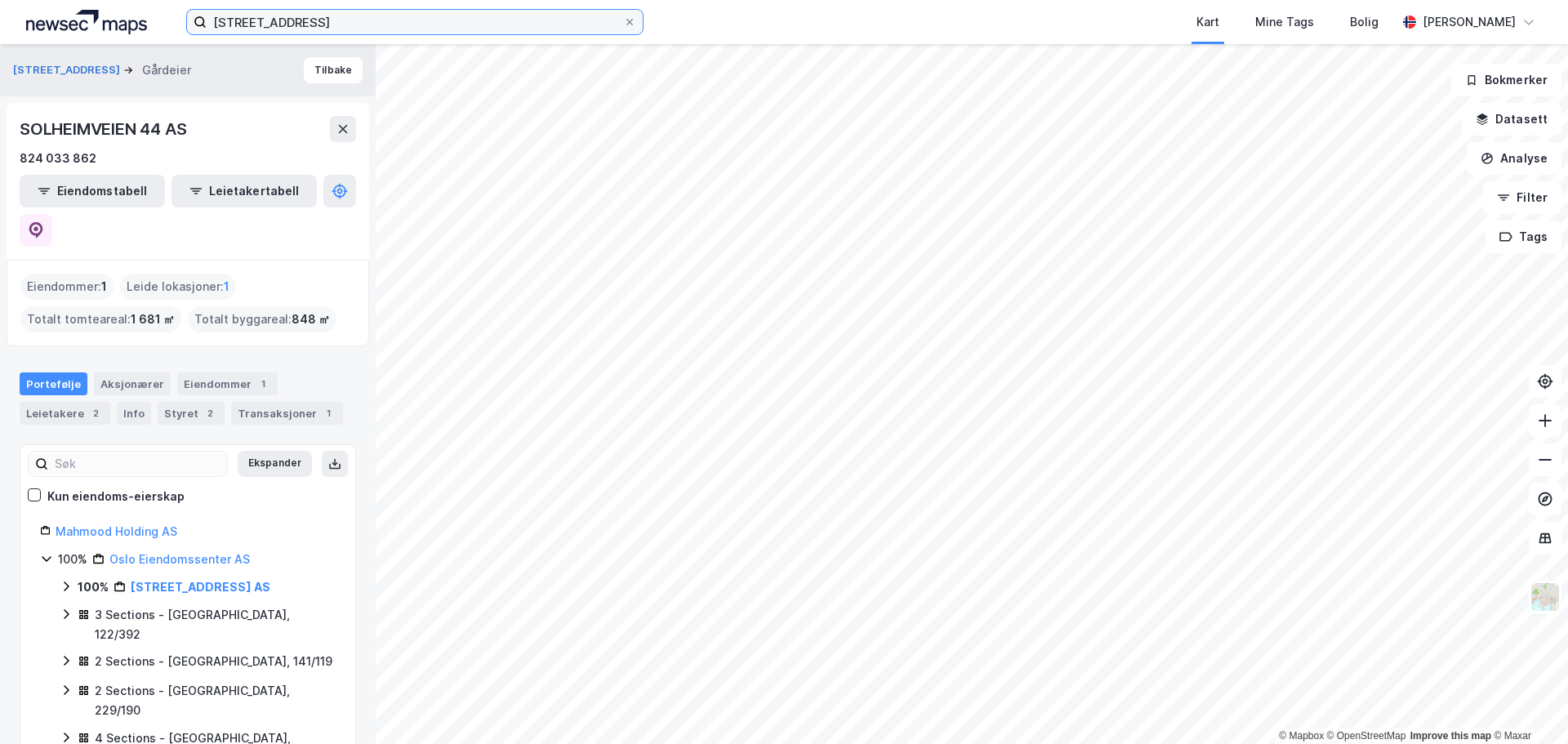
click at [311, 26] on input "[STREET_ADDRESS]" at bounding box center [415, 22] width 416 height 25
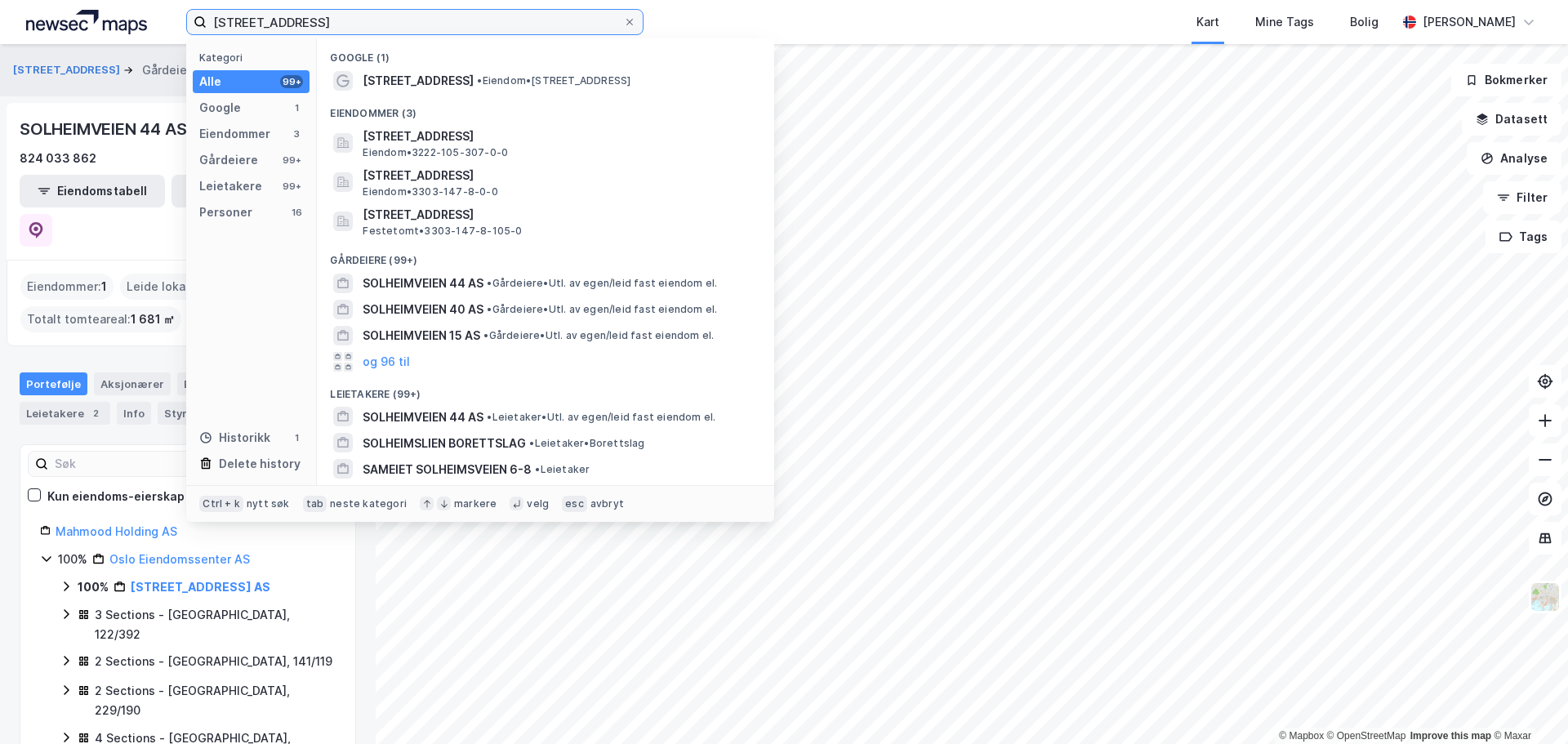
click at [311, 26] on input "[STREET_ADDRESS]" at bounding box center [415, 22] width 416 height 25
paste input "[PERSON_NAME] vei 2"
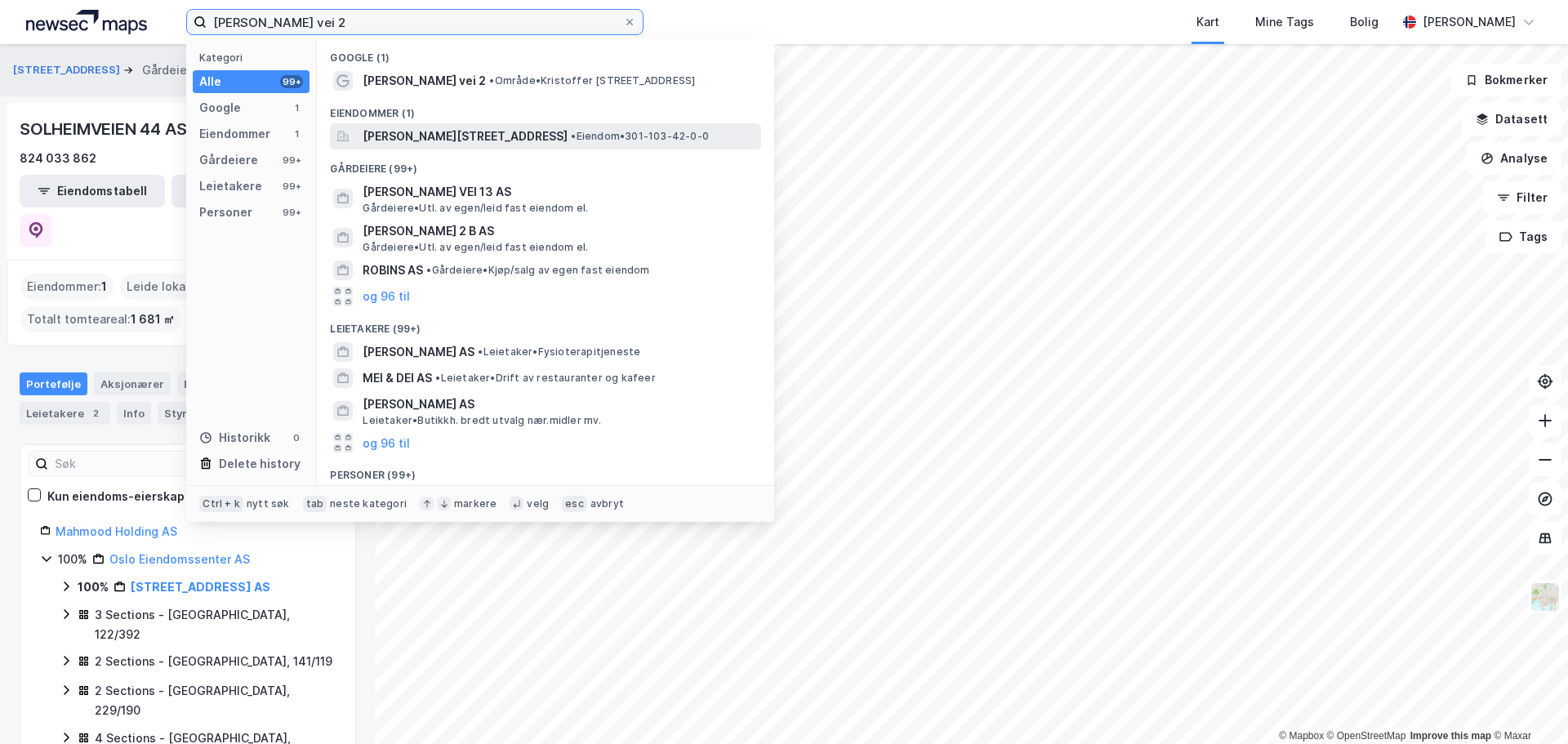
type input "[PERSON_NAME] vei 2"
click at [424, 139] on span "[PERSON_NAME][STREET_ADDRESS]" at bounding box center [465, 136] width 205 height 19
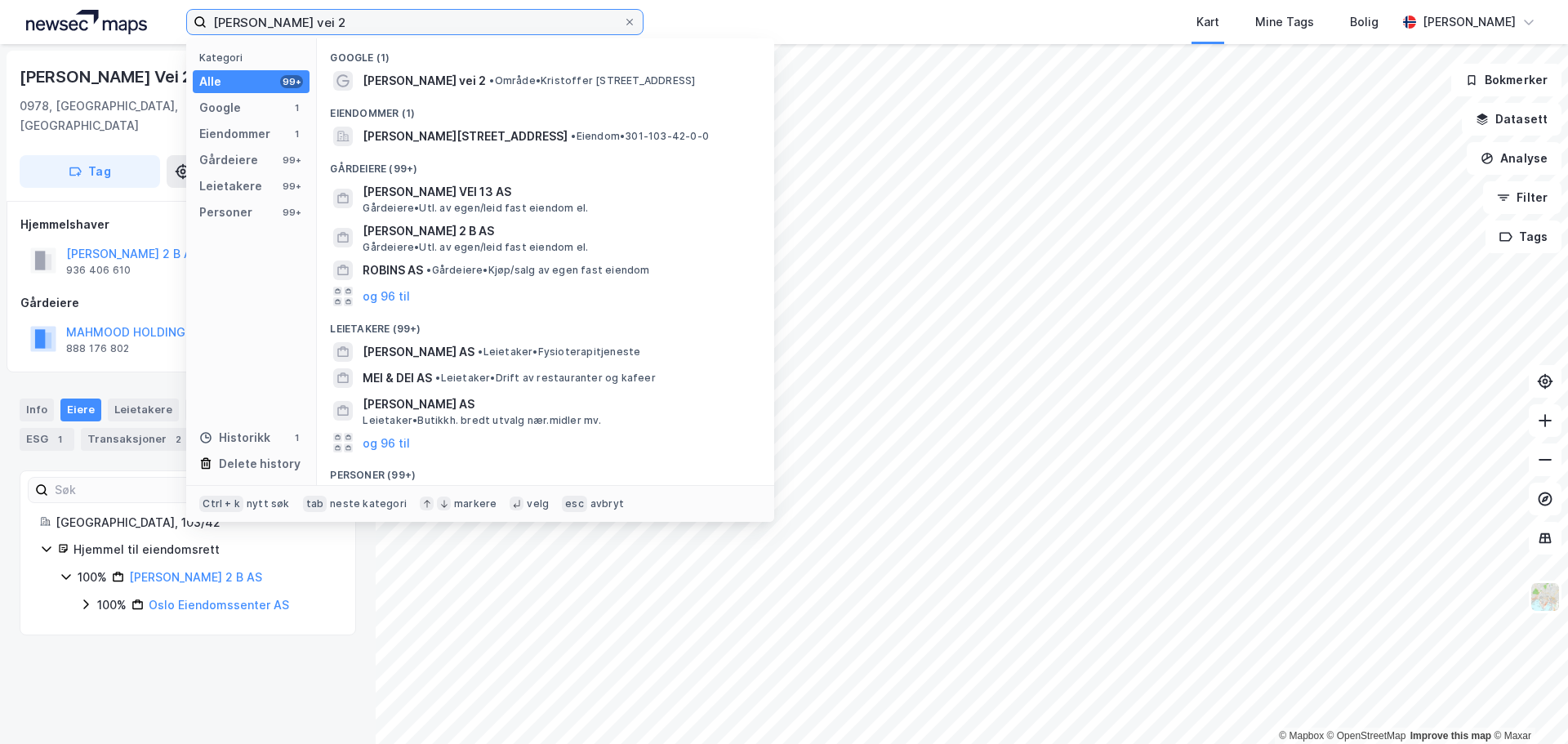
drag, startPoint x: 392, startPoint y: 26, endPoint x: 0, endPoint y: 6, distance: 392.5
click at [0, 6] on div "[PERSON_NAME] vei 2 Kategori Alle 99+ Google 1 Eiendommer 1 Gårdeiere 99+ Leiet…" at bounding box center [784, 22] width 1568 height 44
